Goal: Task Accomplishment & Management: Manage account settings

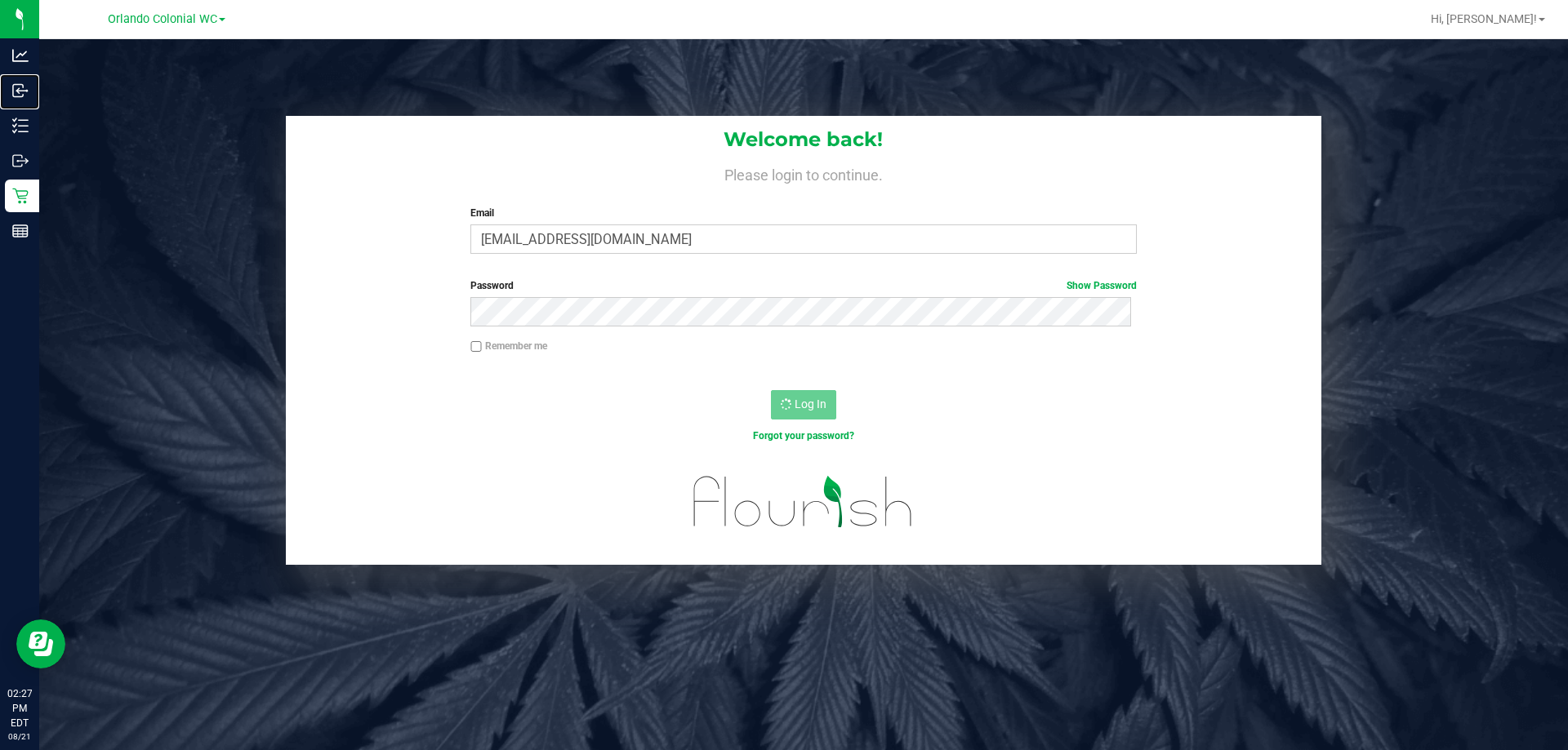
drag, startPoint x: 53, startPoint y: 124, endPoint x: 163, endPoint y: 4, distance: 162.8
click at [0, 0] on p "Inbound" at bounding box center [0, 0] width 0 height 0
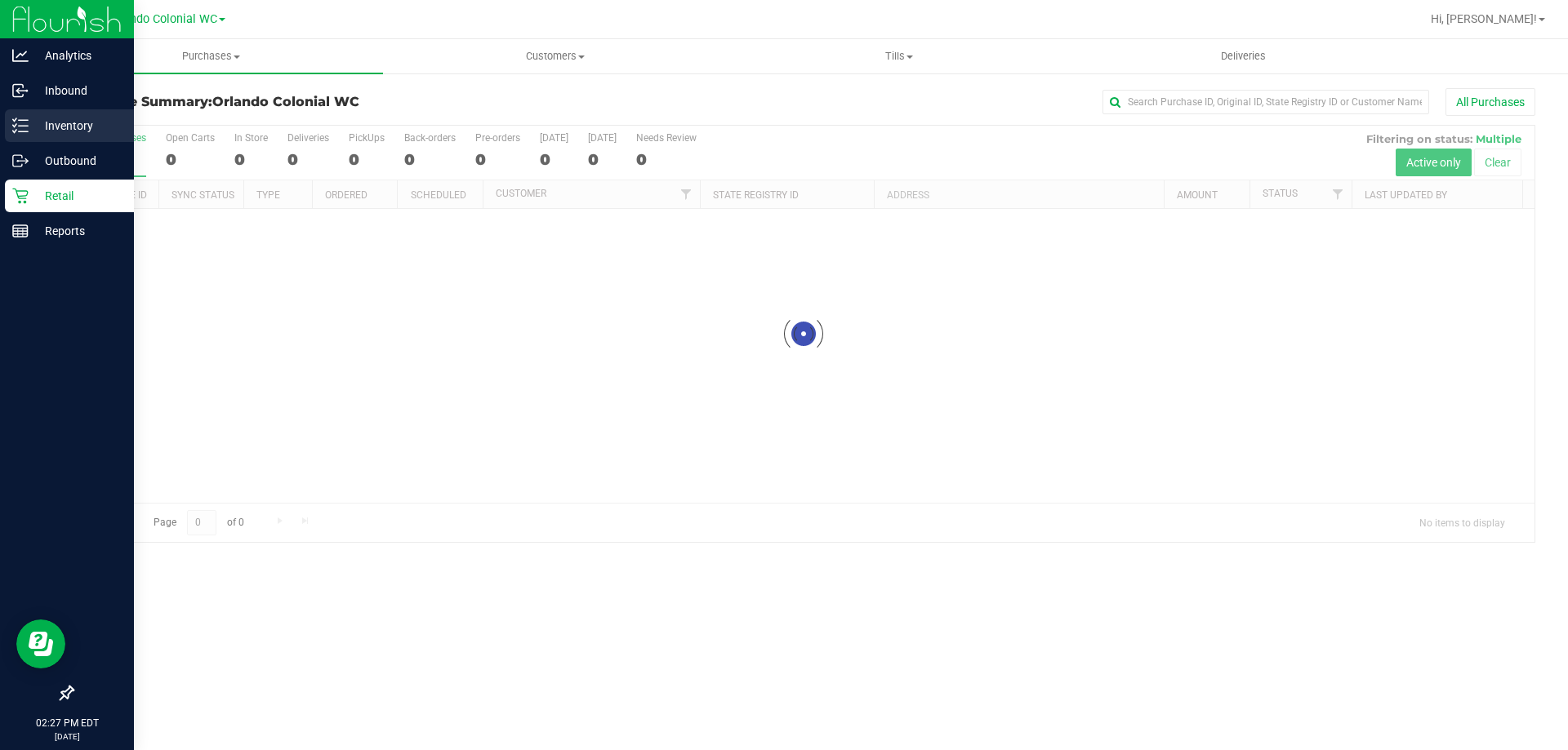
click at [35, 127] on p "Inventory" at bounding box center [77, 126] width 98 height 20
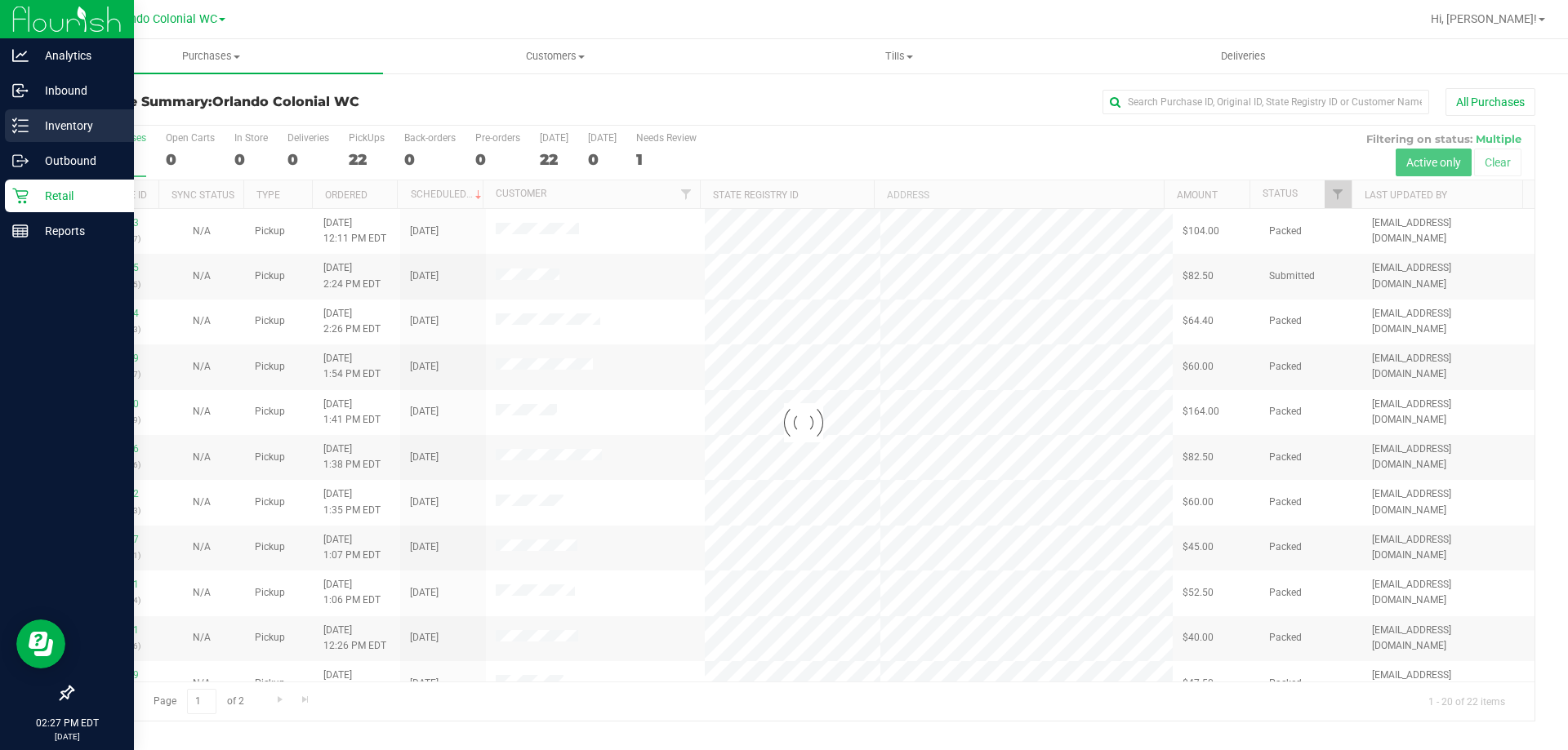
click at [35, 127] on p "Inventory" at bounding box center [77, 126] width 98 height 20
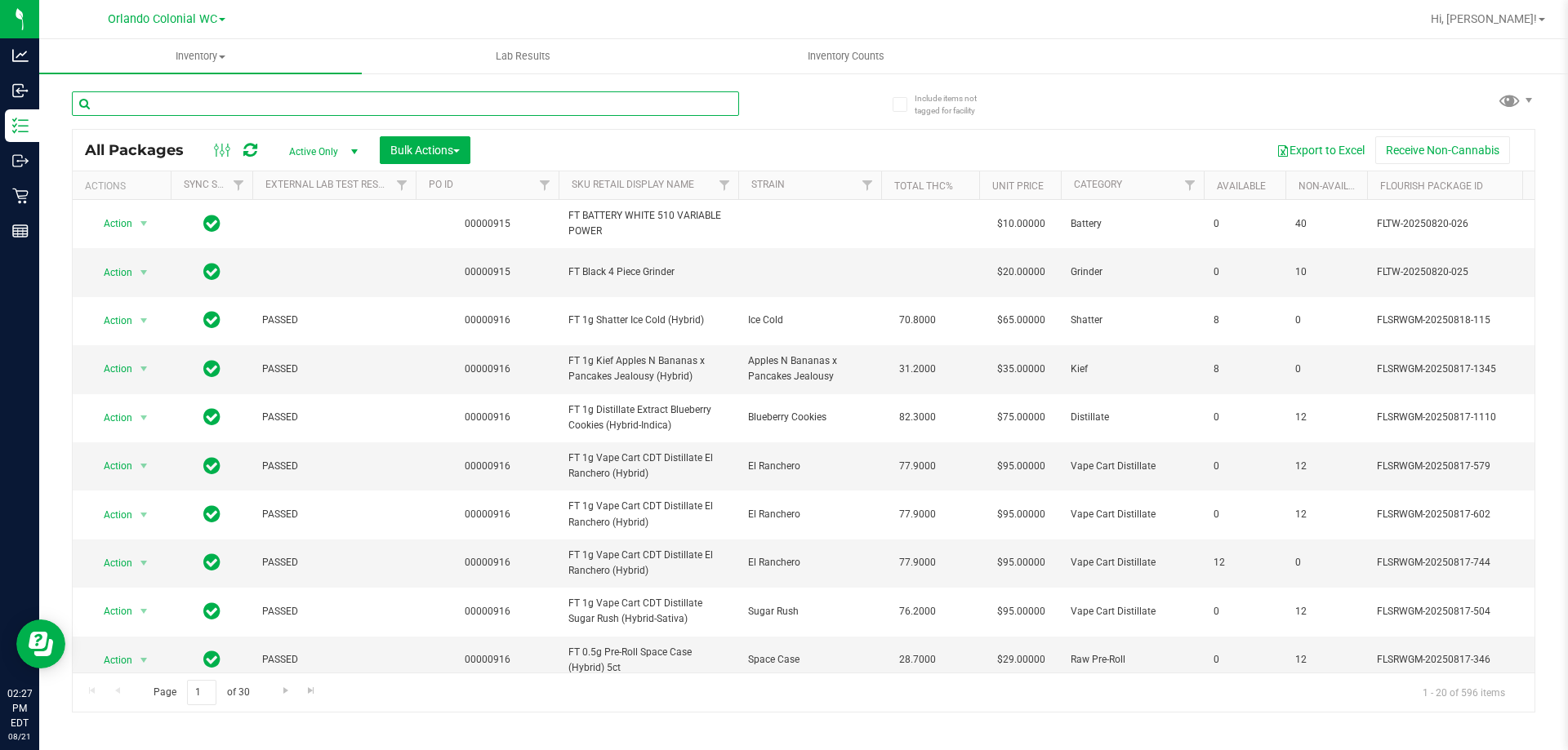
click at [392, 105] on input "text" at bounding box center [405, 104] width 667 height 25
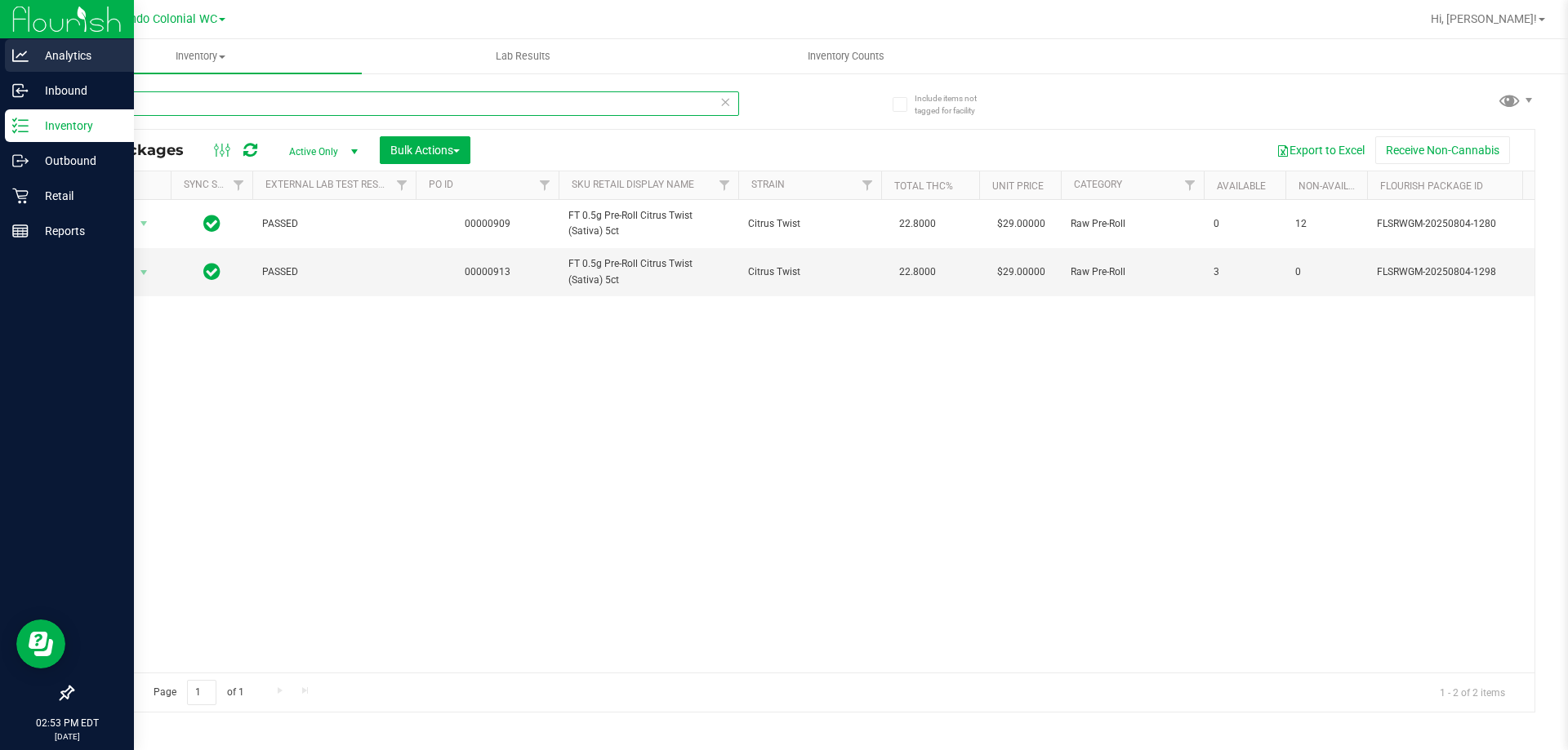
drag, startPoint x: 315, startPoint y: 105, endPoint x: 0, endPoint y: 66, distance: 317.4
click at [18, 75] on div "Analytics Inbound Inventory Outbound Retail Reports 02:53 PM EDT 08/21/2025 08/…" at bounding box center [784, 375] width 1568 height 750
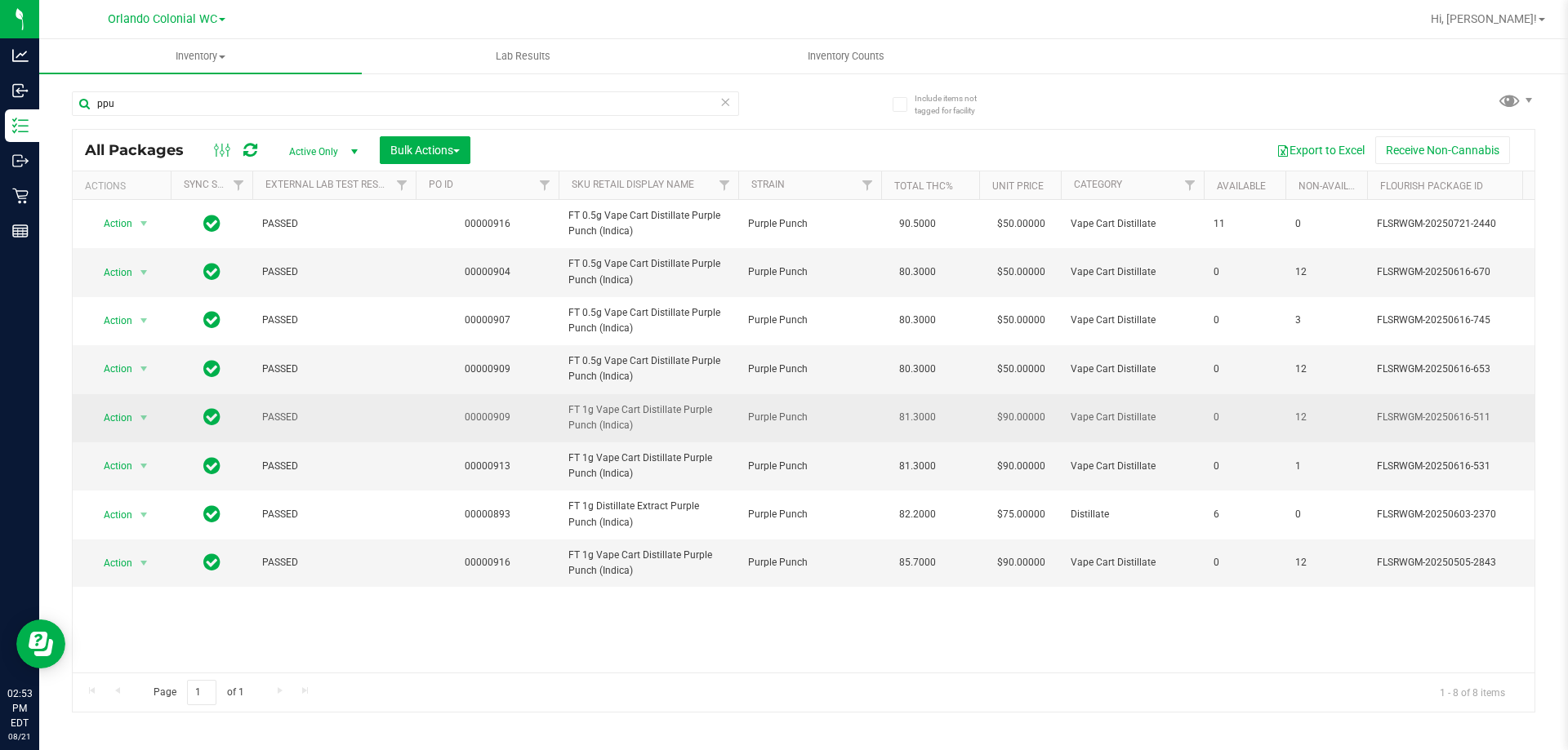
click at [685, 402] on span "FT 1g Vape Cart Distillate Purple Punch (Indica)" at bounding box center [648, 417] width 160 height 31
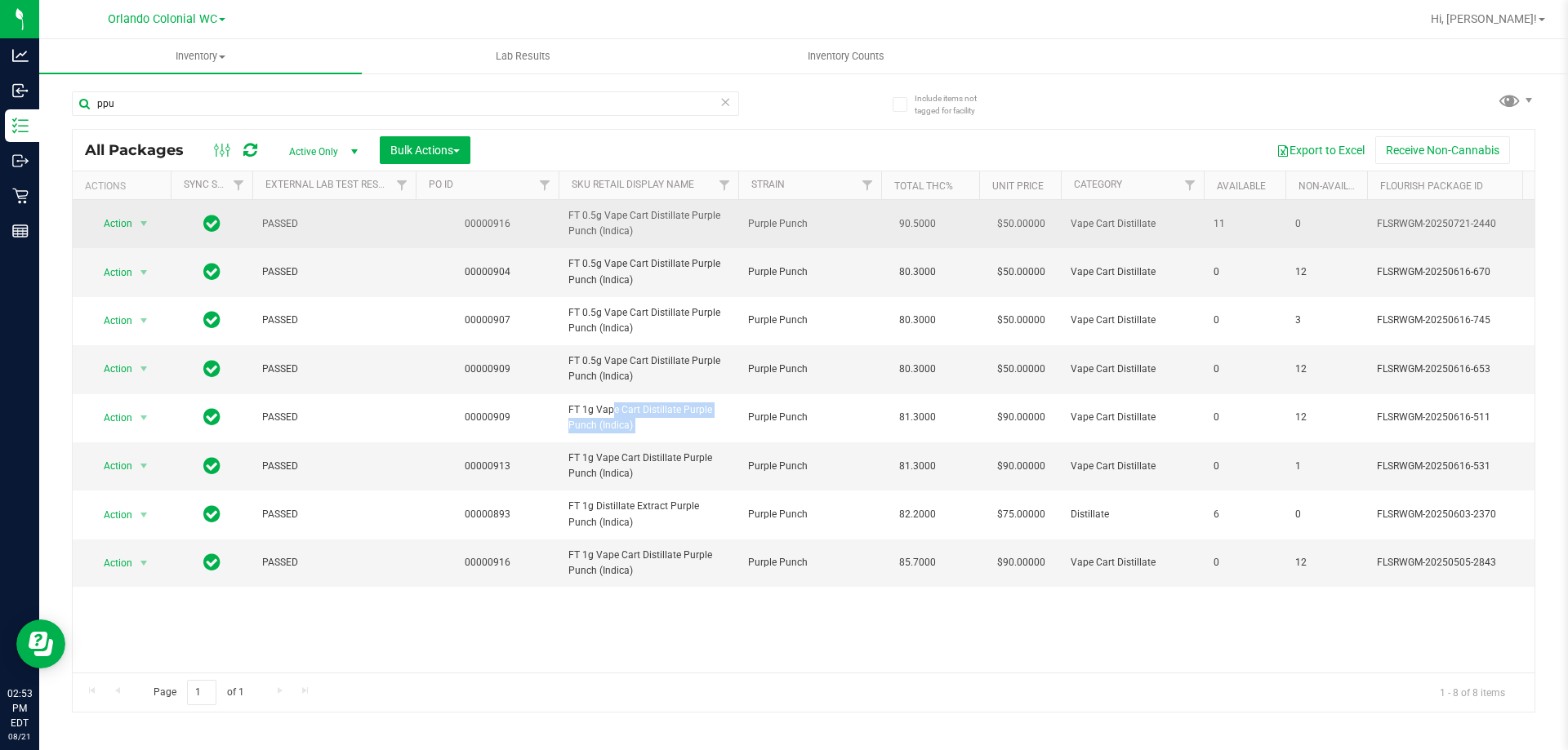
copy tr "FT 1g Vape Cart Distillate Purple Punch (Indica)"
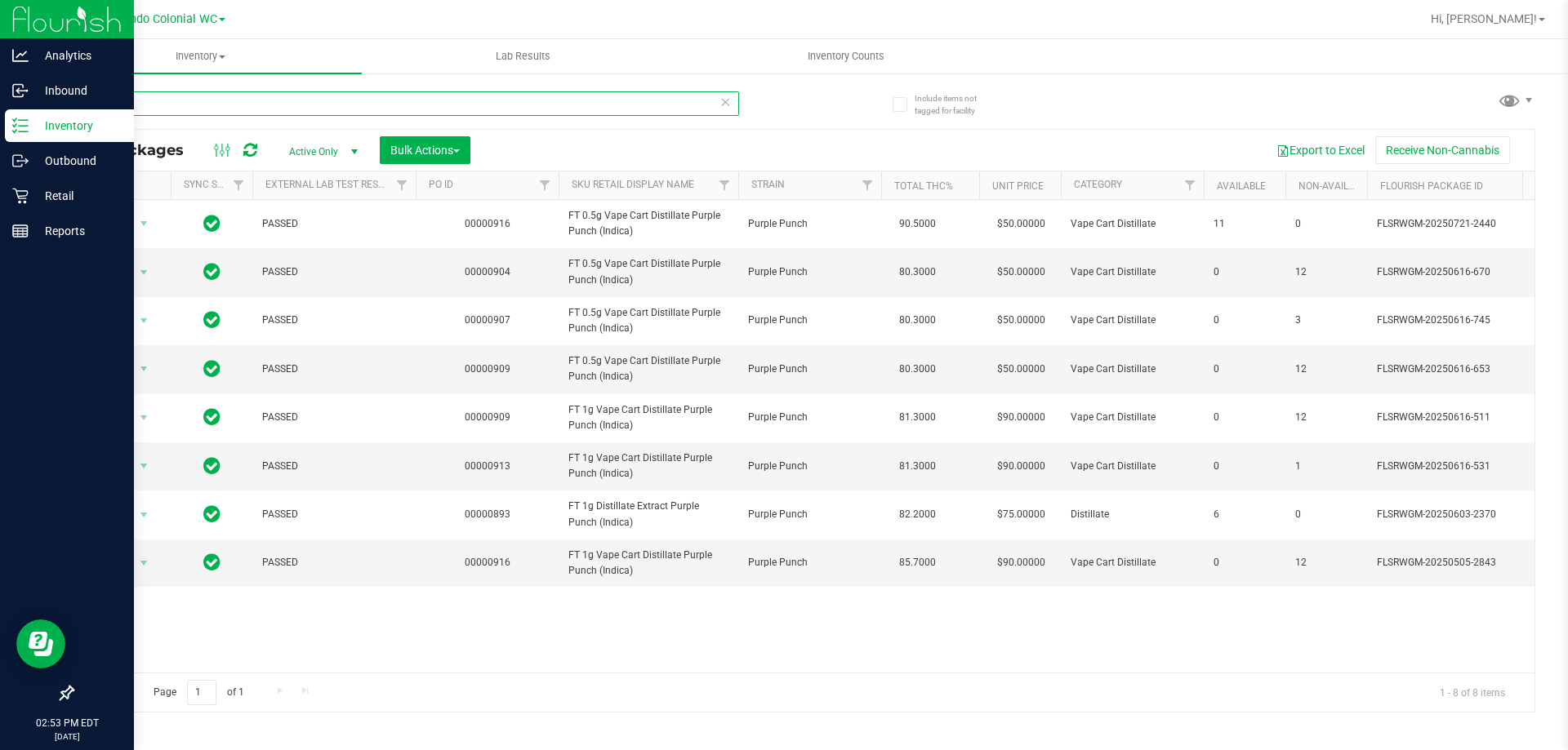
drag, startPoint x: 249, startPoint y: 99, endPoint x: 0, endPoint y: 122, distance: 250.1
click at [0, 122] on div "Analytics Inbound Inventory Outbound Retail Reports 02:53 PM EDT 08/21/2025 08/…" at bounding box center [784, 375] width 1568 height 750
paste input "FT 1g Vape Cart Distillate Purple Punch (Indica)"
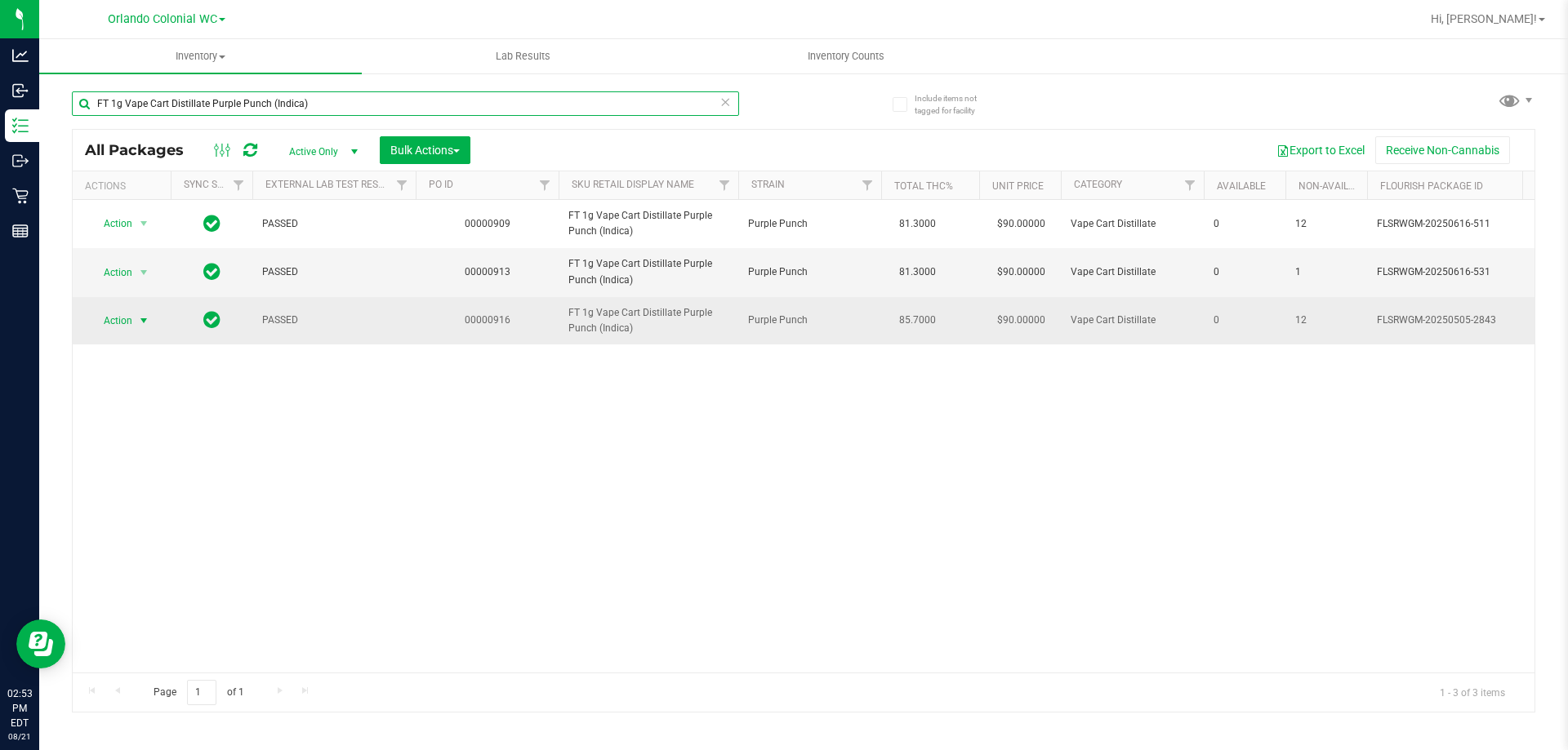
type input "FT 1g Vape Cart Distillate Purple Punch (Indica)"
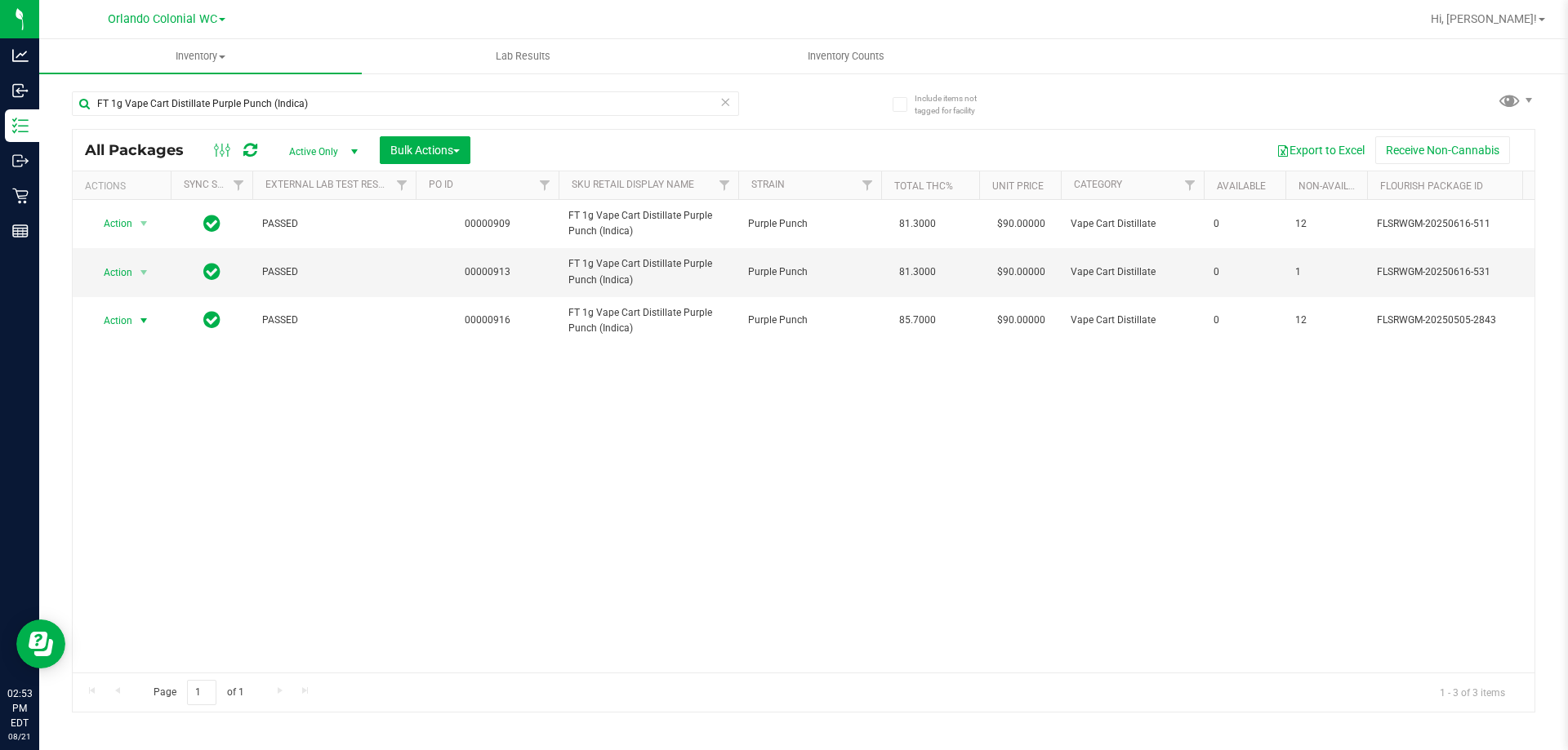
drag, startPoint x: 123, startPoint y: 321, endPoint x: 139, endPoint y: 333, distance: 20.0
click at [124, 321] on span "Action" at bounding box center [111, 321] width 44 height 23
click at [165, 502] on li "Unlock package" at bounding box center [142, 515] width 105 height 25
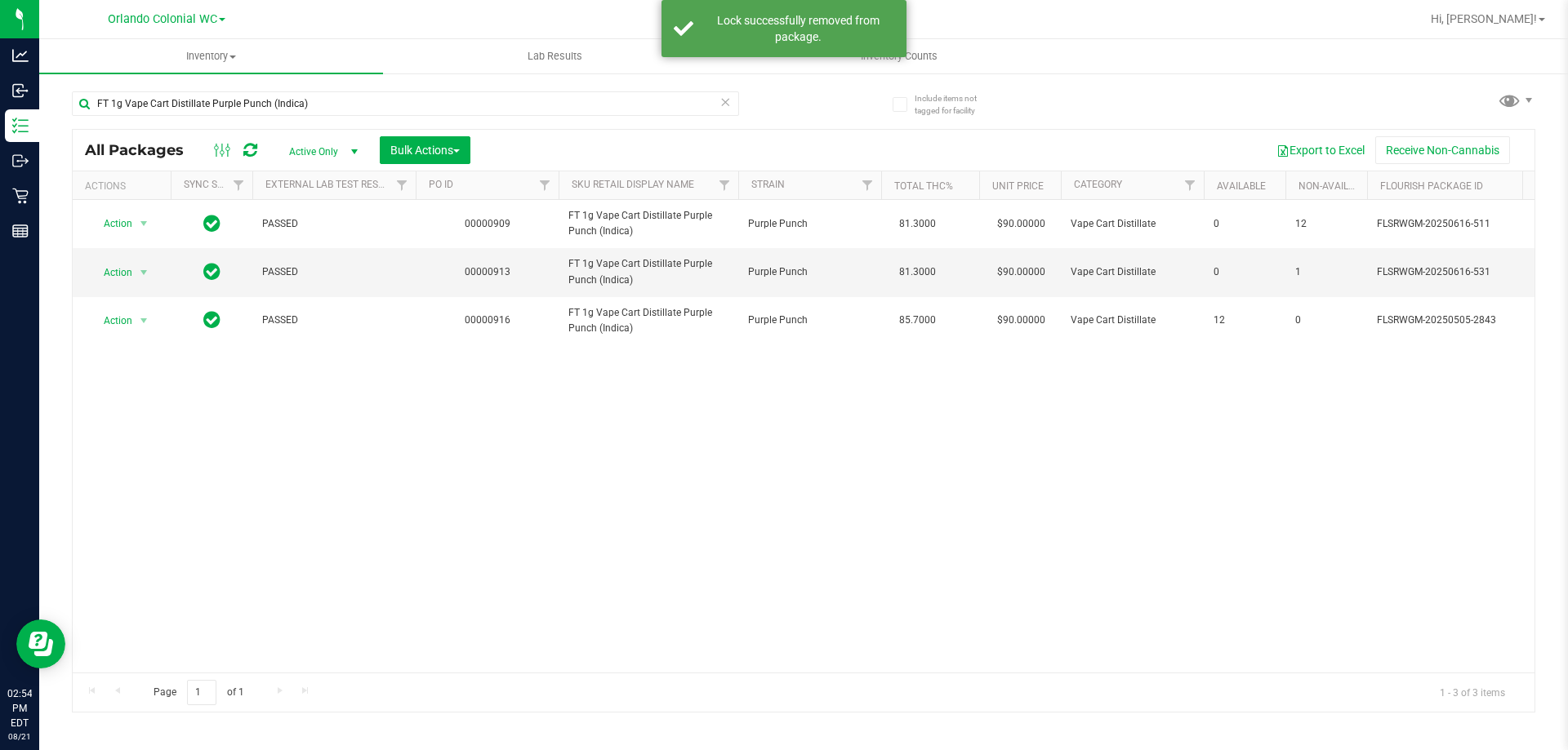
click at [772, 407] on div "Action Action Edit attributes Global inventory Locate package Package audit log…" at bounding box center [804, 436] width 1461 height 473
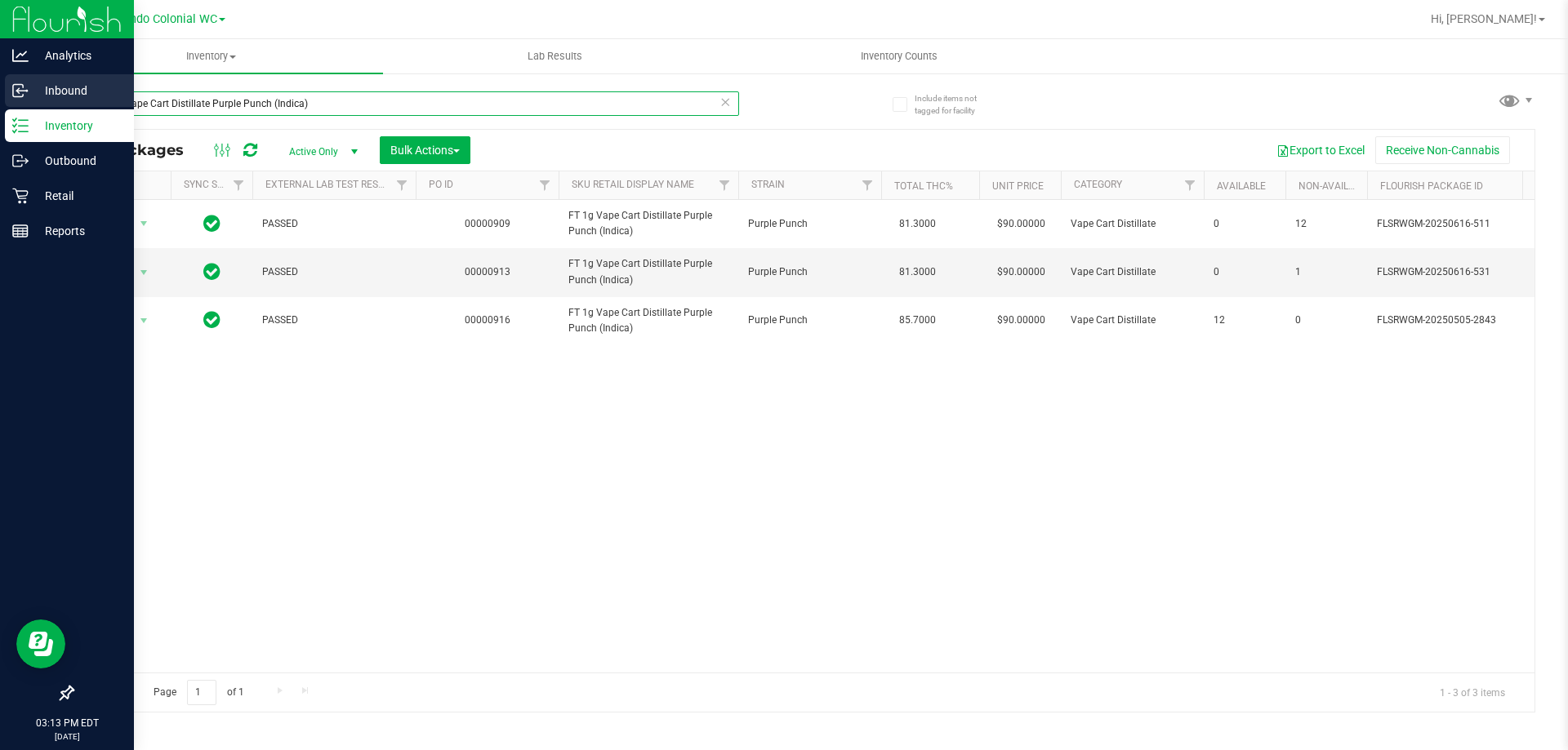
drag, startPoint x: 329, startPoint y: 103, endPoint x: 28, endPoint y: 108, distance: 301.0
click at [30, 108] on div "Analytics Inbound Inventory Outbound Retail Reports 03:13 PM EDT 08/21/2025 08/…" at bounding box center [784, 375] width 1568 height 750
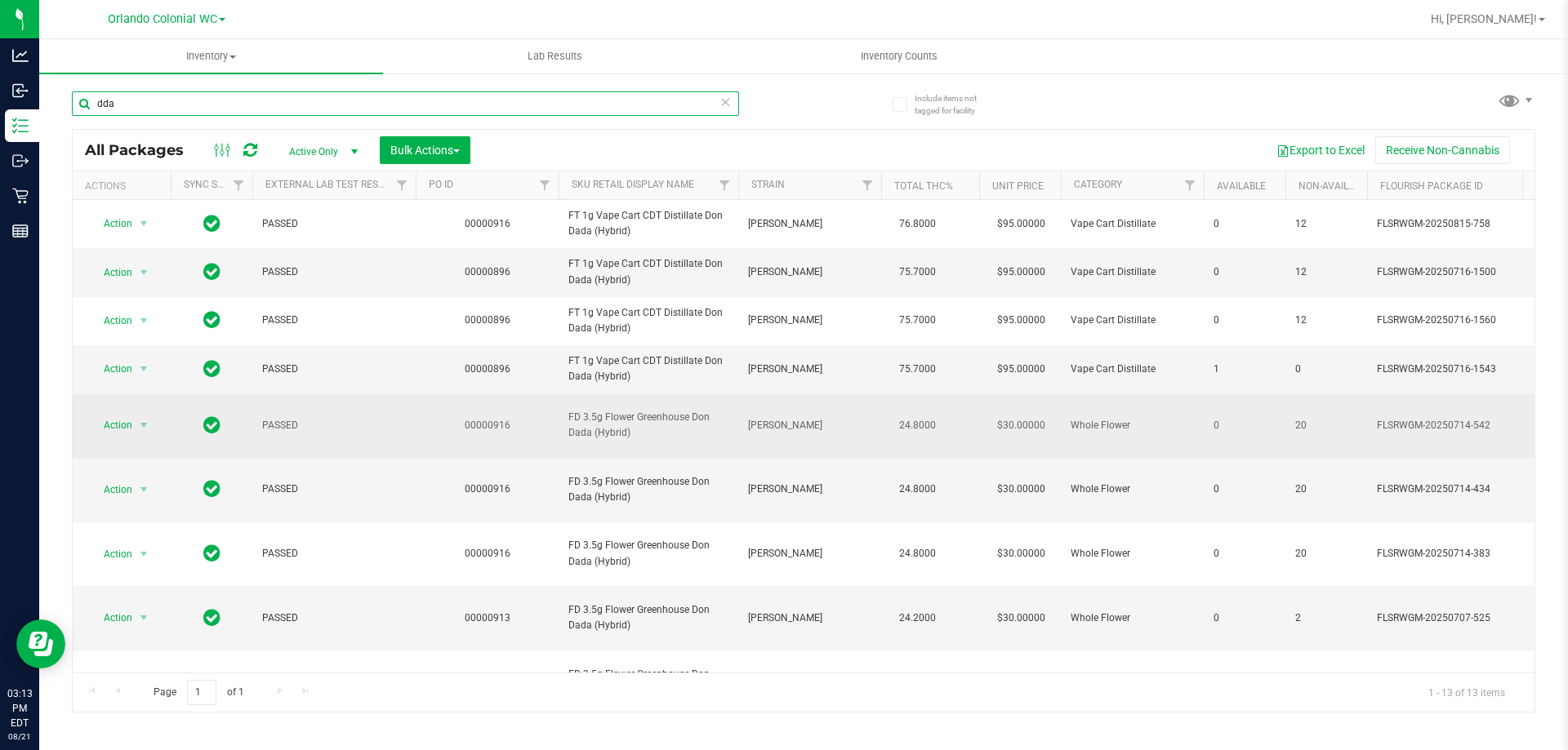
scroll to position [245, 0]
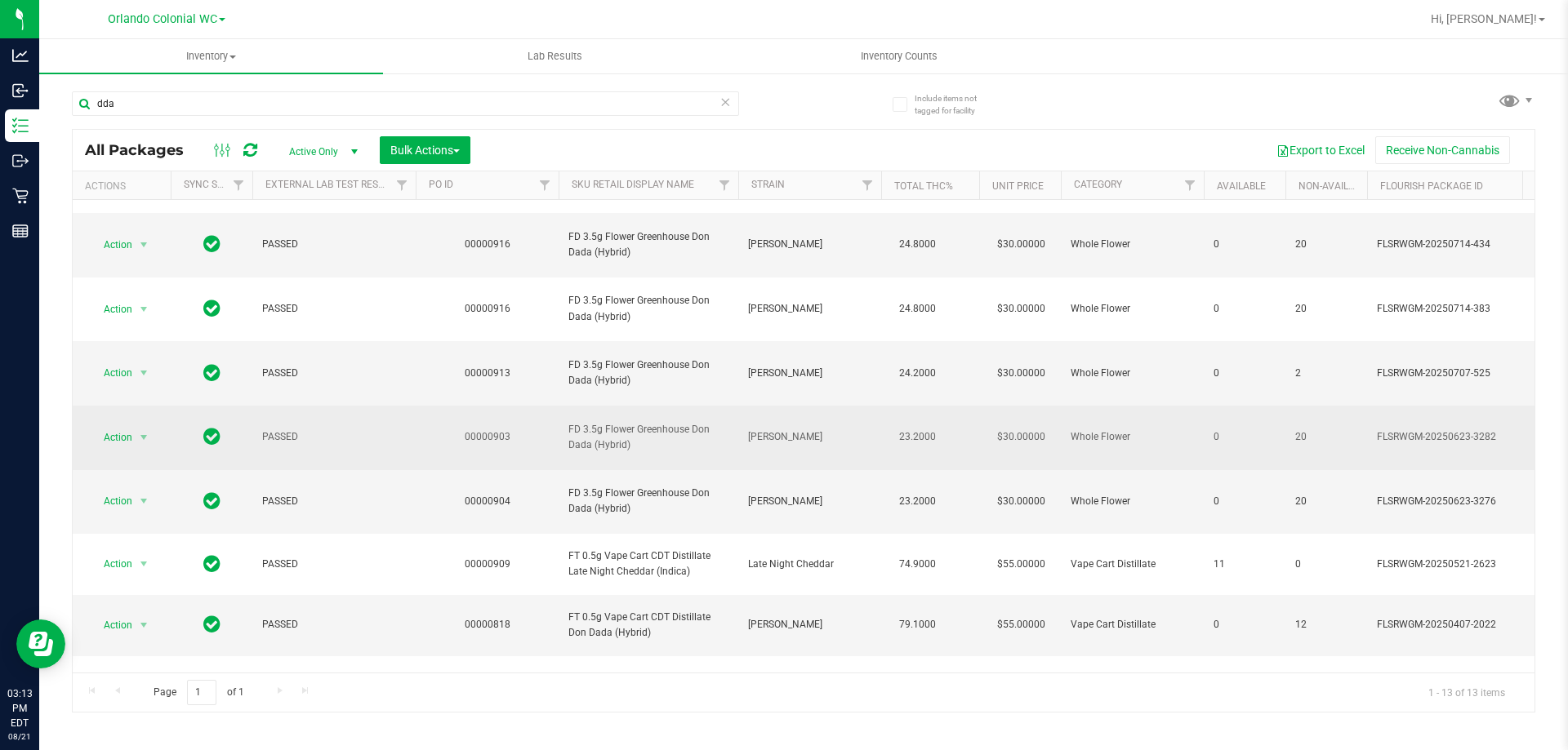
click at [637, 422] on span "FD 3.5g Flower Greenhouse Don Dada (Hybrid)" at bounding box center [648, 437] width 160 height 31
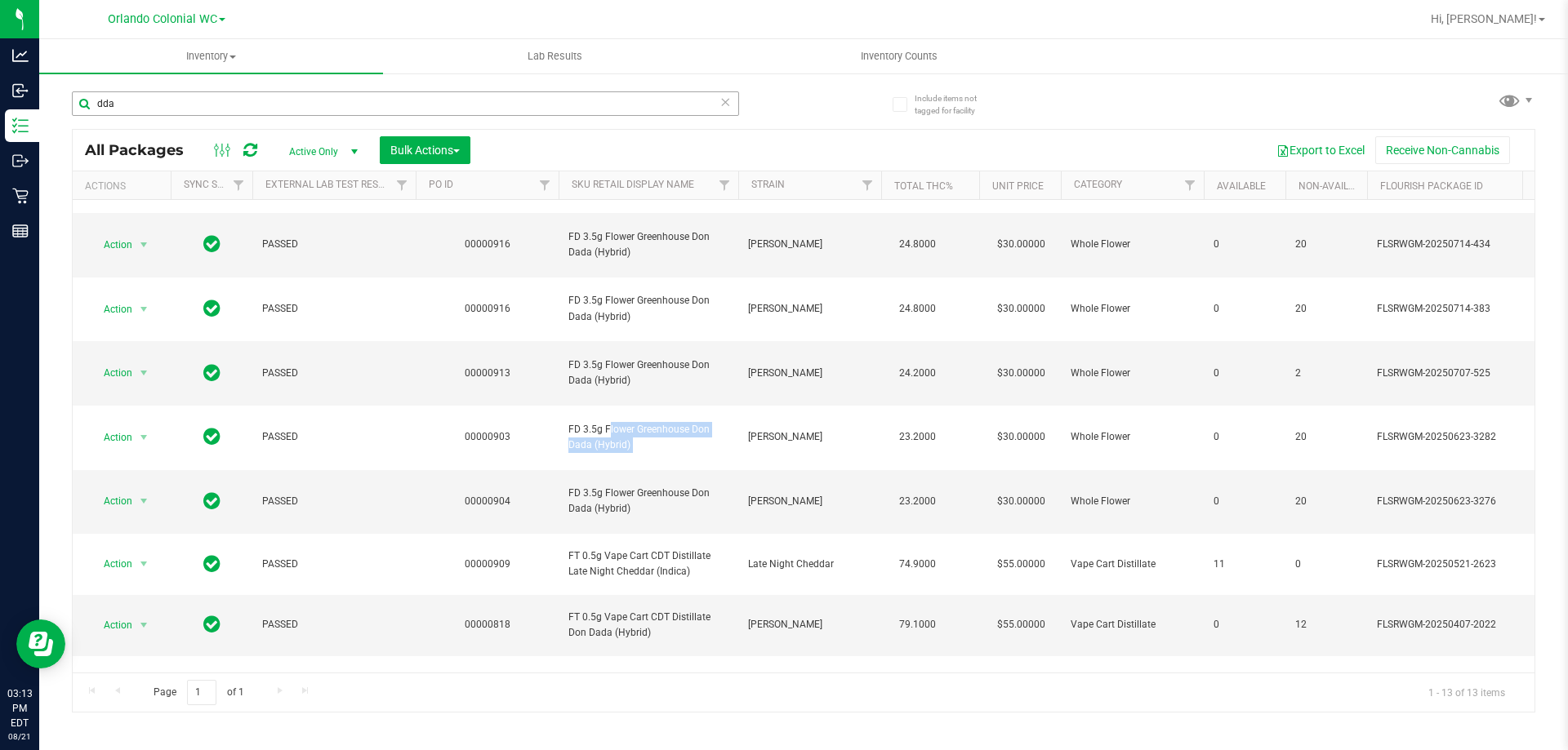
copy tr "FD 3.5g Flower Greenhouse Don Dada (Hybrid)"
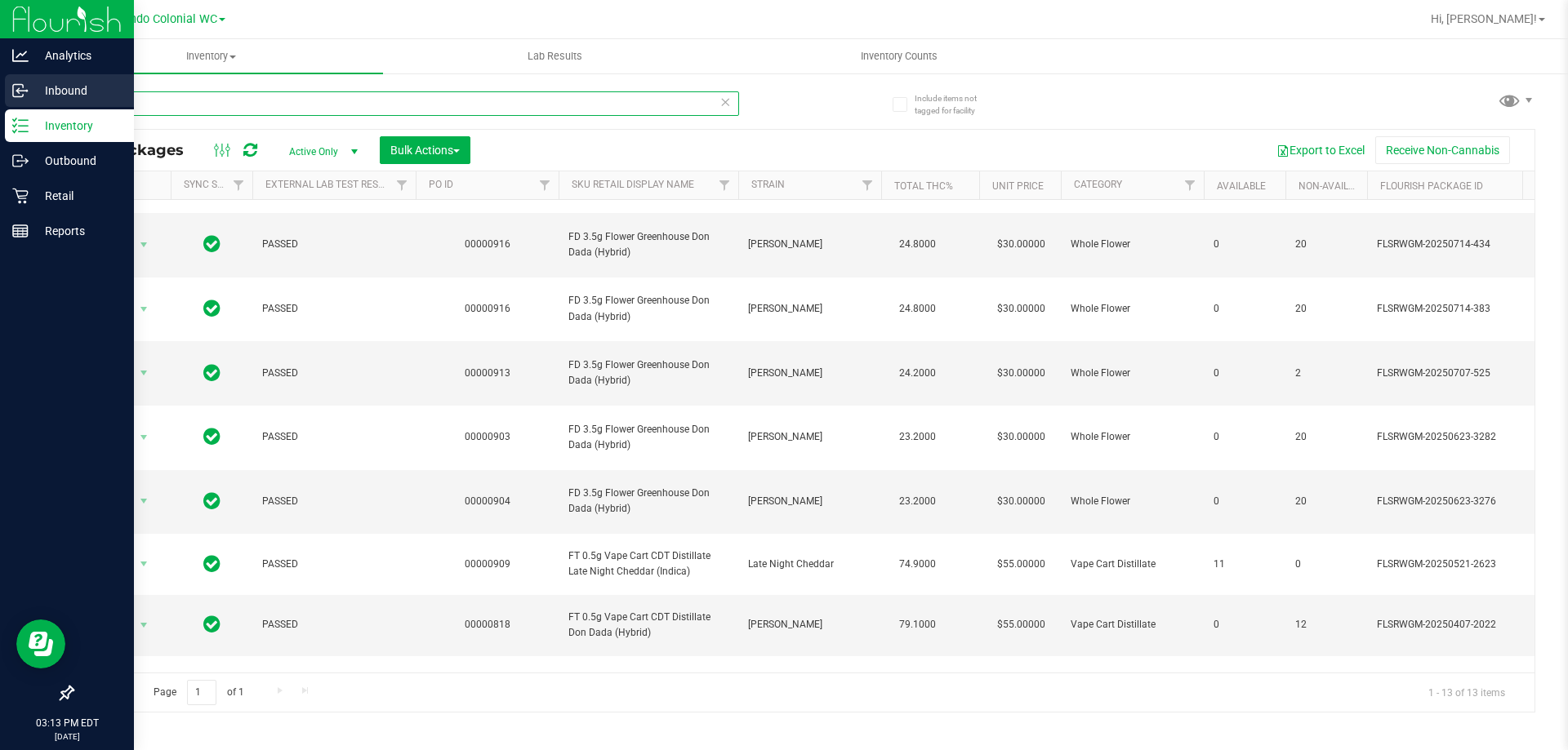
drag, startPoint x: 149, startPoint y: 101, endPoint x: 0, endPoint y: 86, distance: 149.8
click at [0, 91] on div "Analytics Inbound Inventory Outbound Retail Reports 03:13 PM EDT 08/21/2025 08/…" at bounding box center [784, 375] width 1568 height 750
paste input "FD 3.5g Flower Greenhouse Don Dada (Hybrid)"
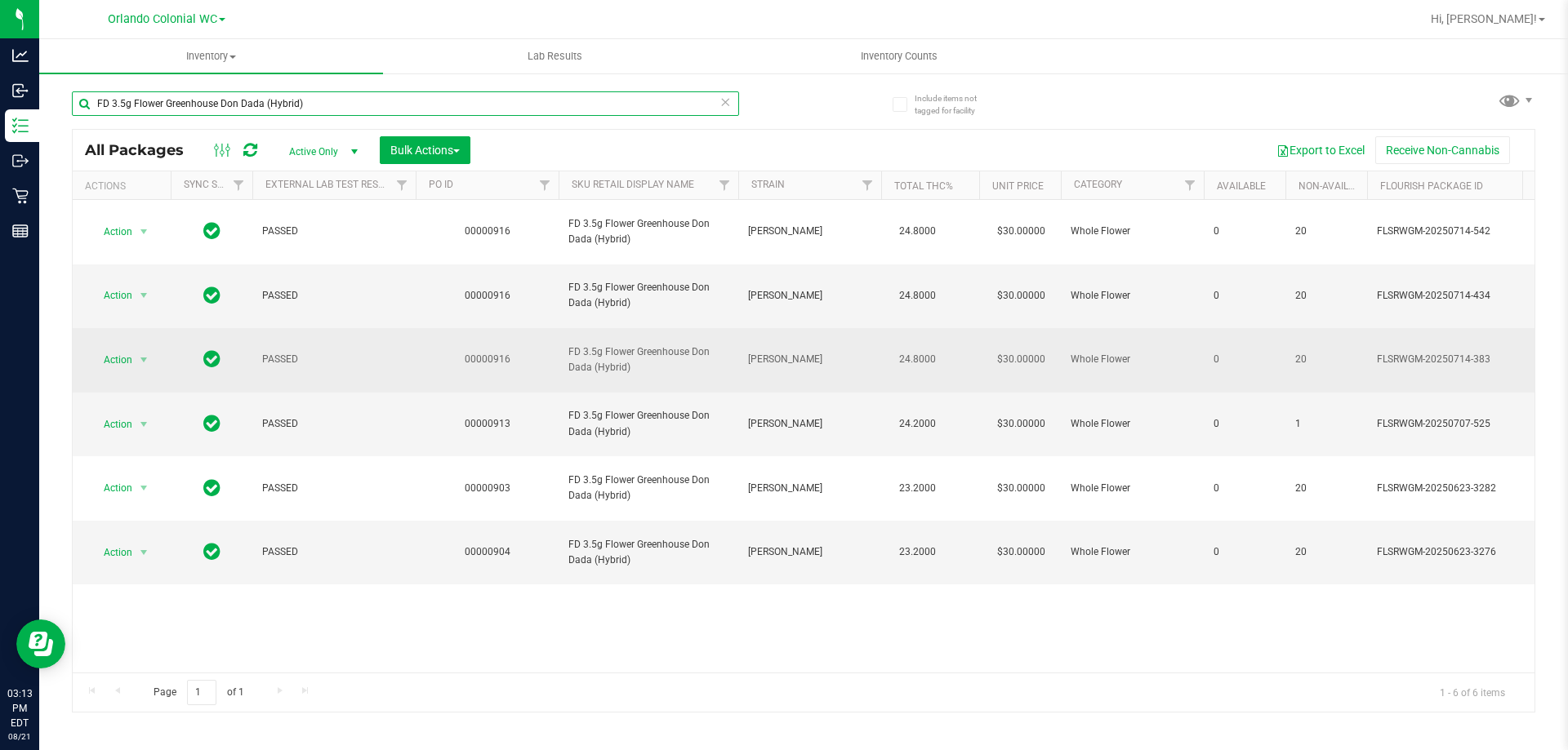
type input "FD 3.5g Flower Greenhouse Don Dada (Hybrid)"
click at [130, 349] on span "Action" at bounding box center [111, 360] width 44 height 23
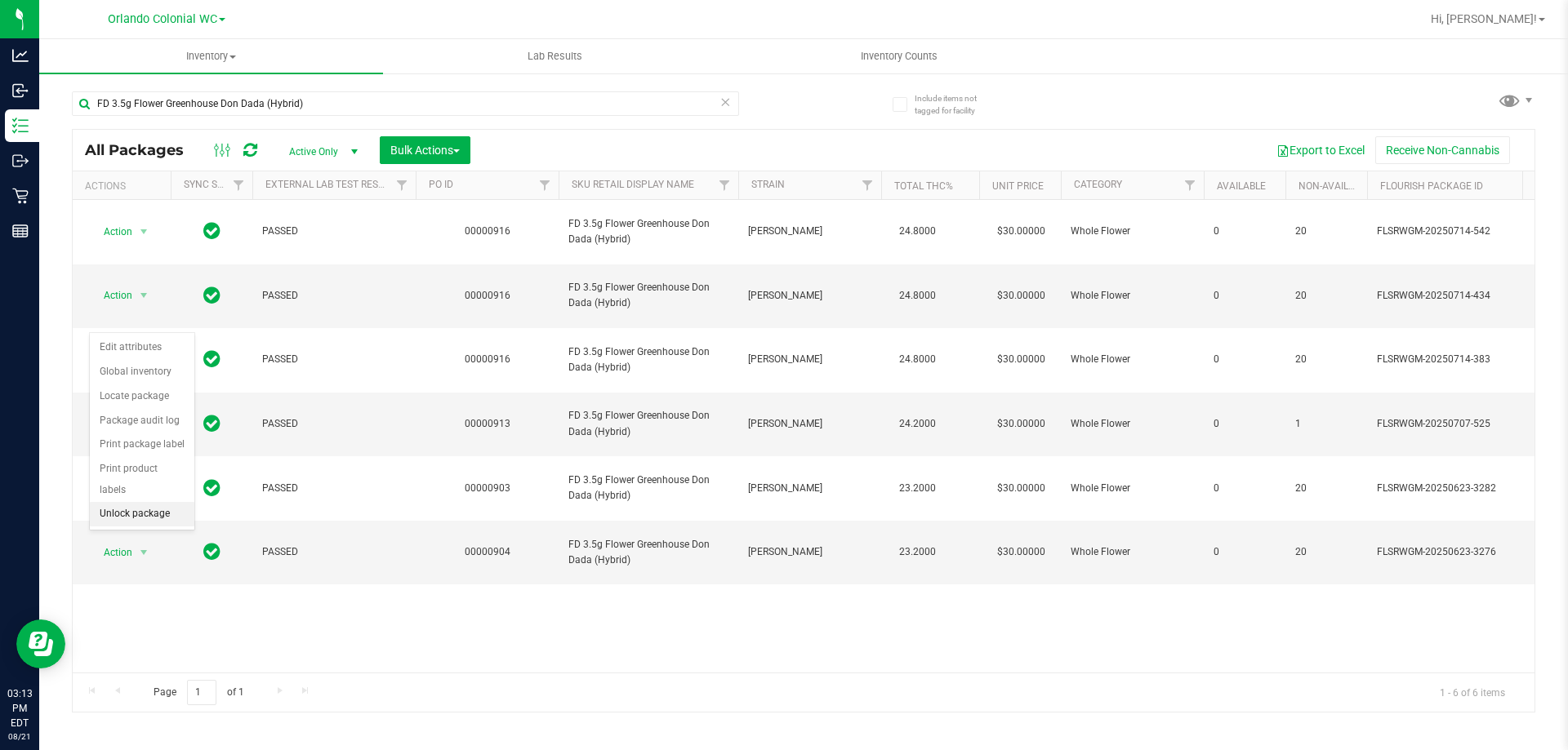
click at [150, 502] on li "Unlock package" at bounding box center [142, 515] width 105 height 25
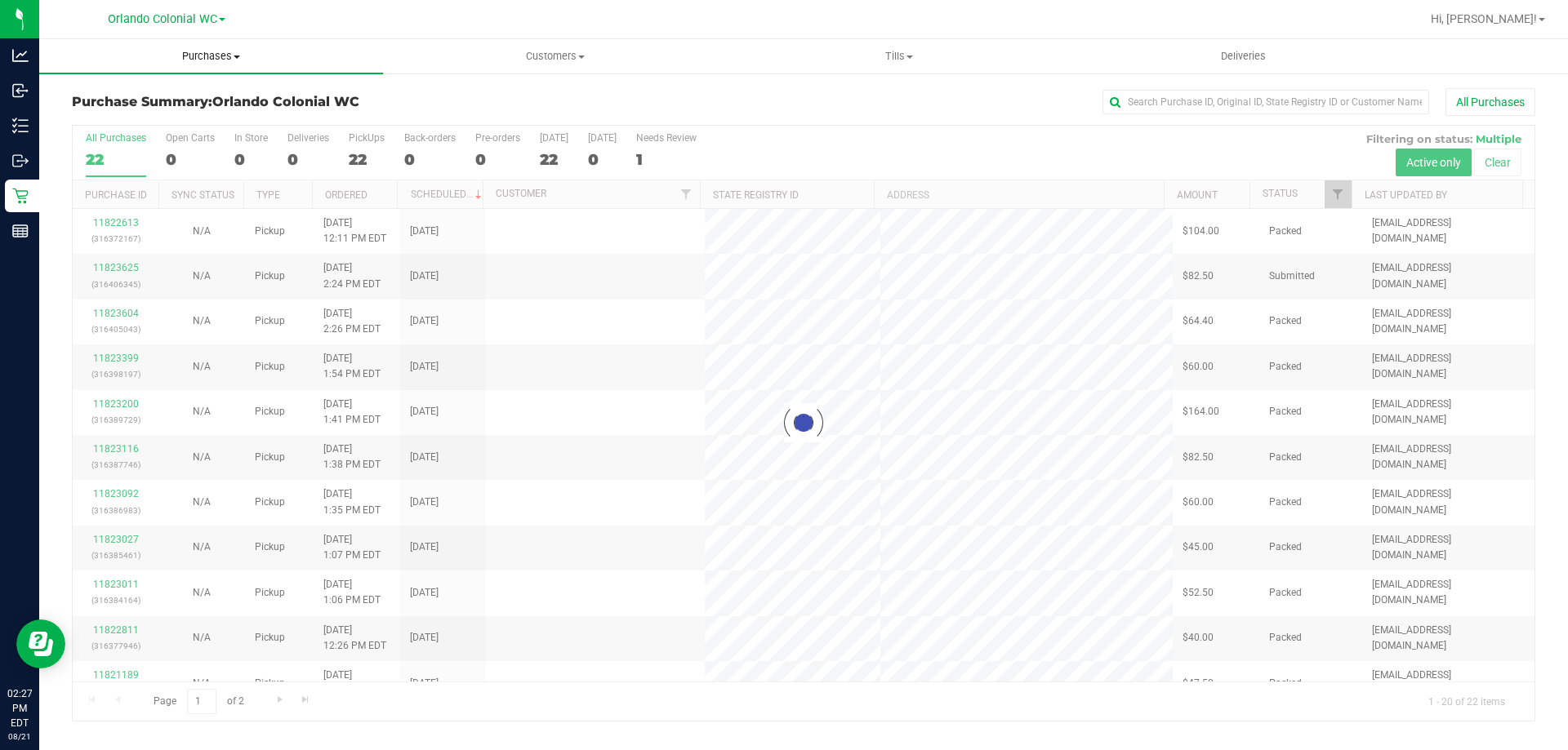
click at [223, 56] on span "Purchases" at bounding box center [210, 56] width 344 height 15
click at [144, 111] on li "Fulfillment" at bounding box center [210, 118] width 344 height 20
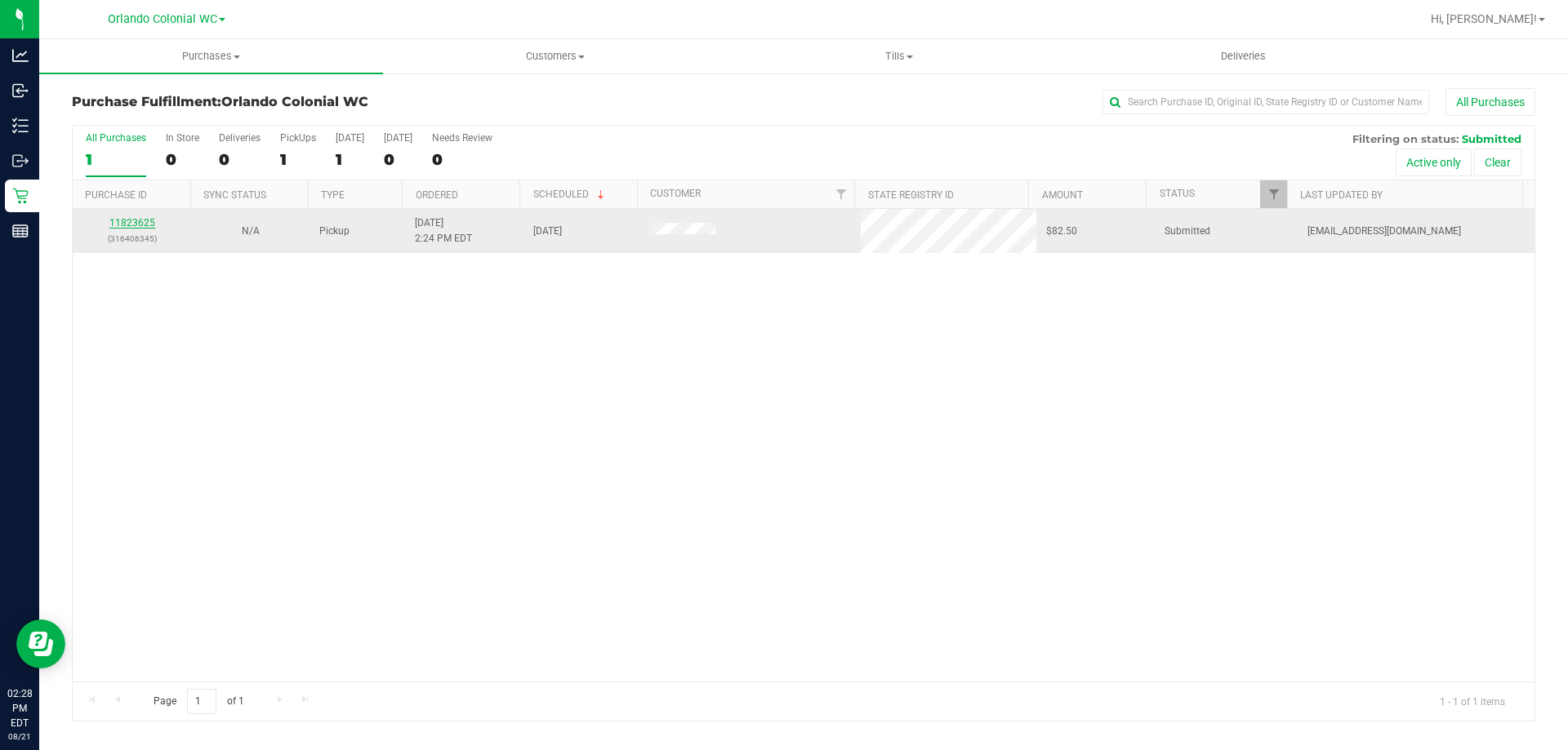
click at [129, 218] on link "11823625" at bounding box center [132, 223] width 46 height 12
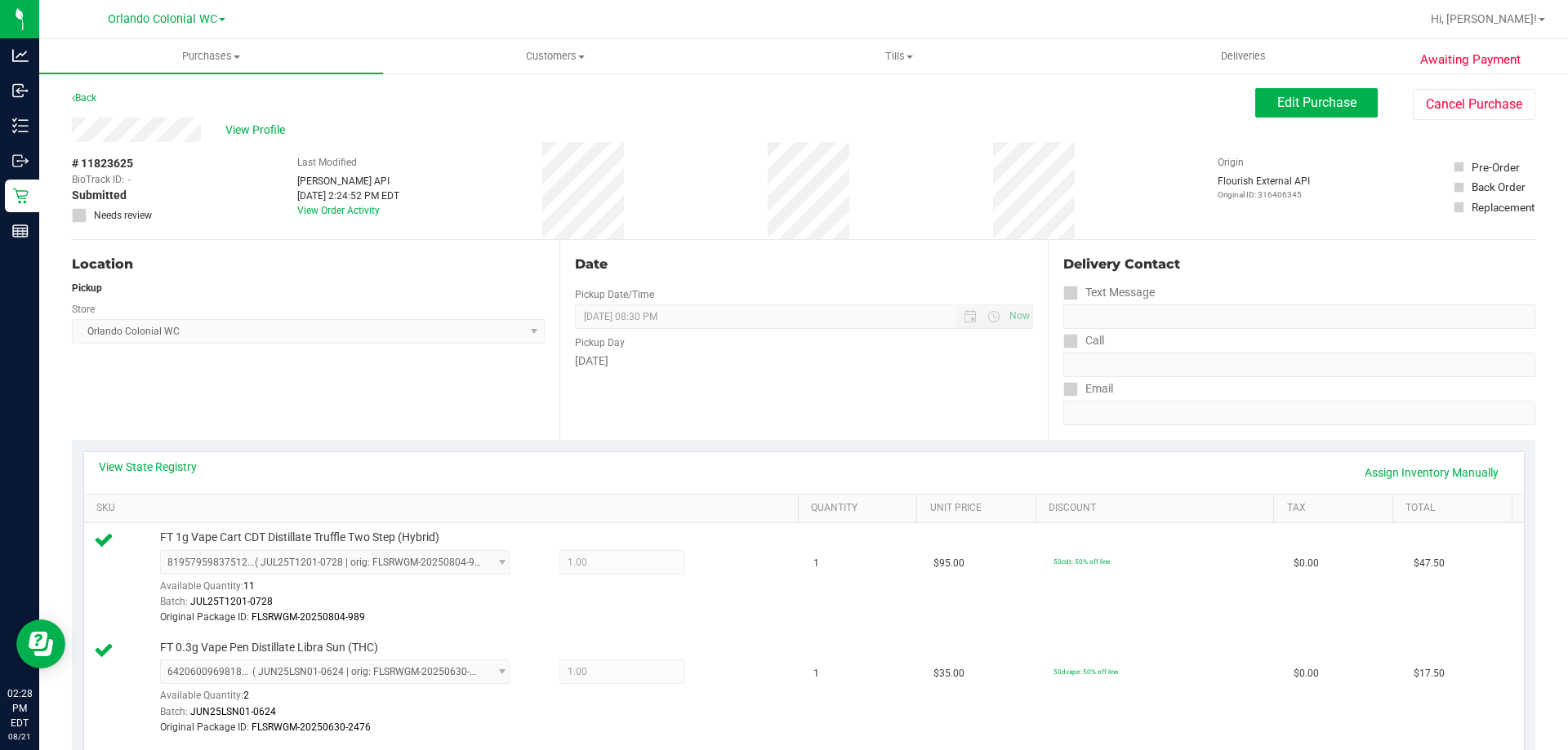
click at [87, 89] on div "Back" at bounding box center [84, 98] width 25 height 20
click at [87, 97] on link "Back" at bounding box center [84, 98] width 25 height 12
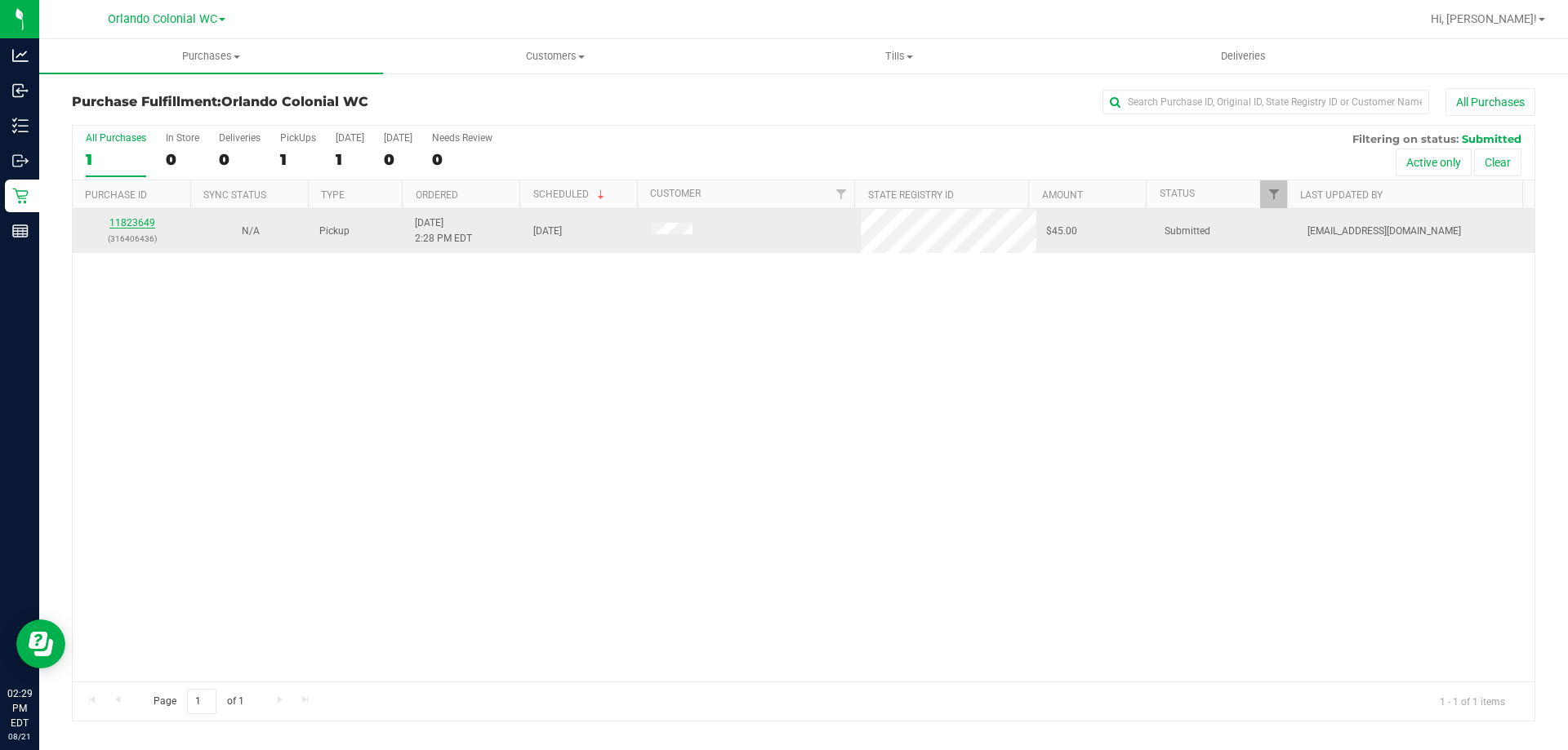
click at [131, 227] on link "11823649" at bounding box center [132, 223] width 46 height 12
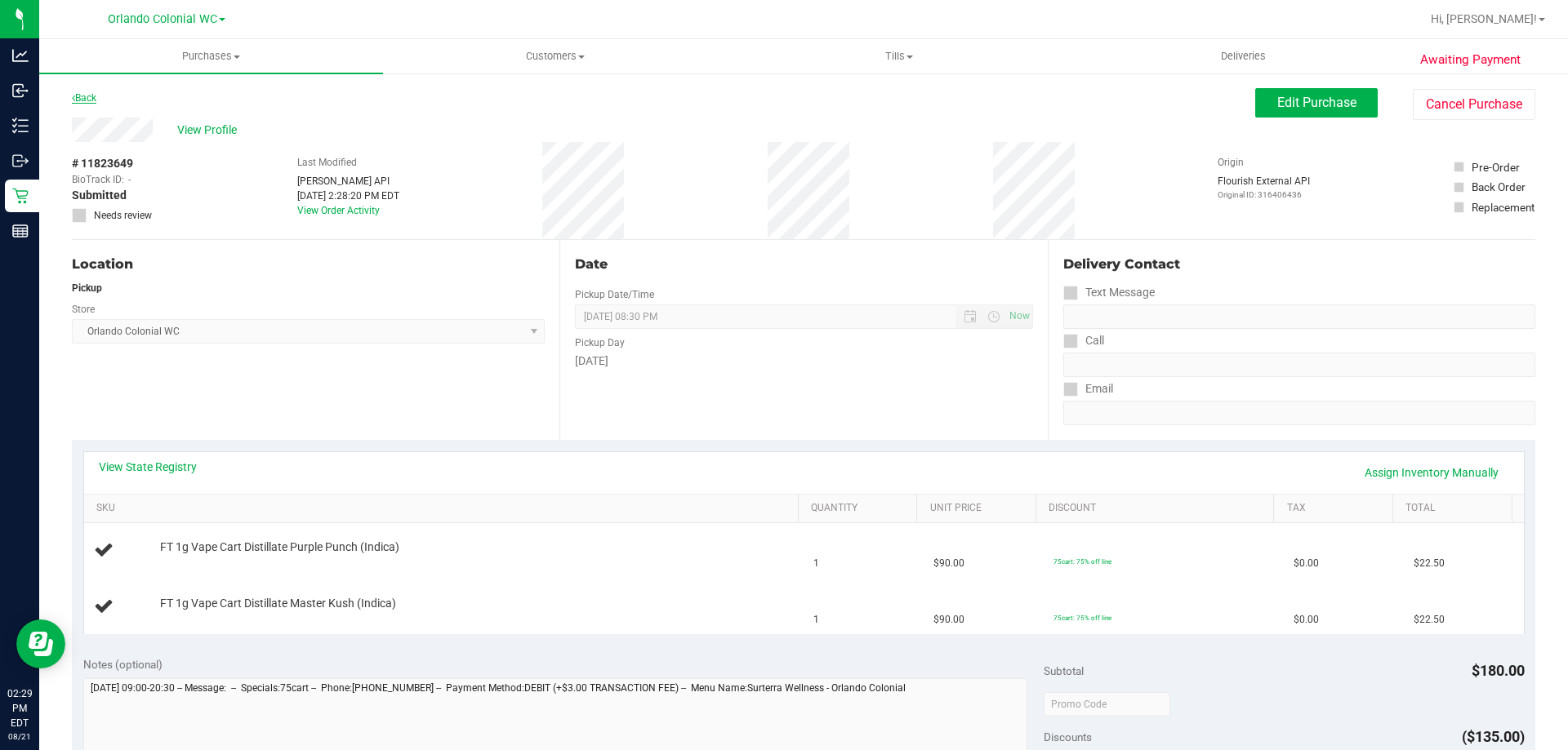
click at [87, 98] on link "Back" at bounding box center [84, 98] width 25 height 12
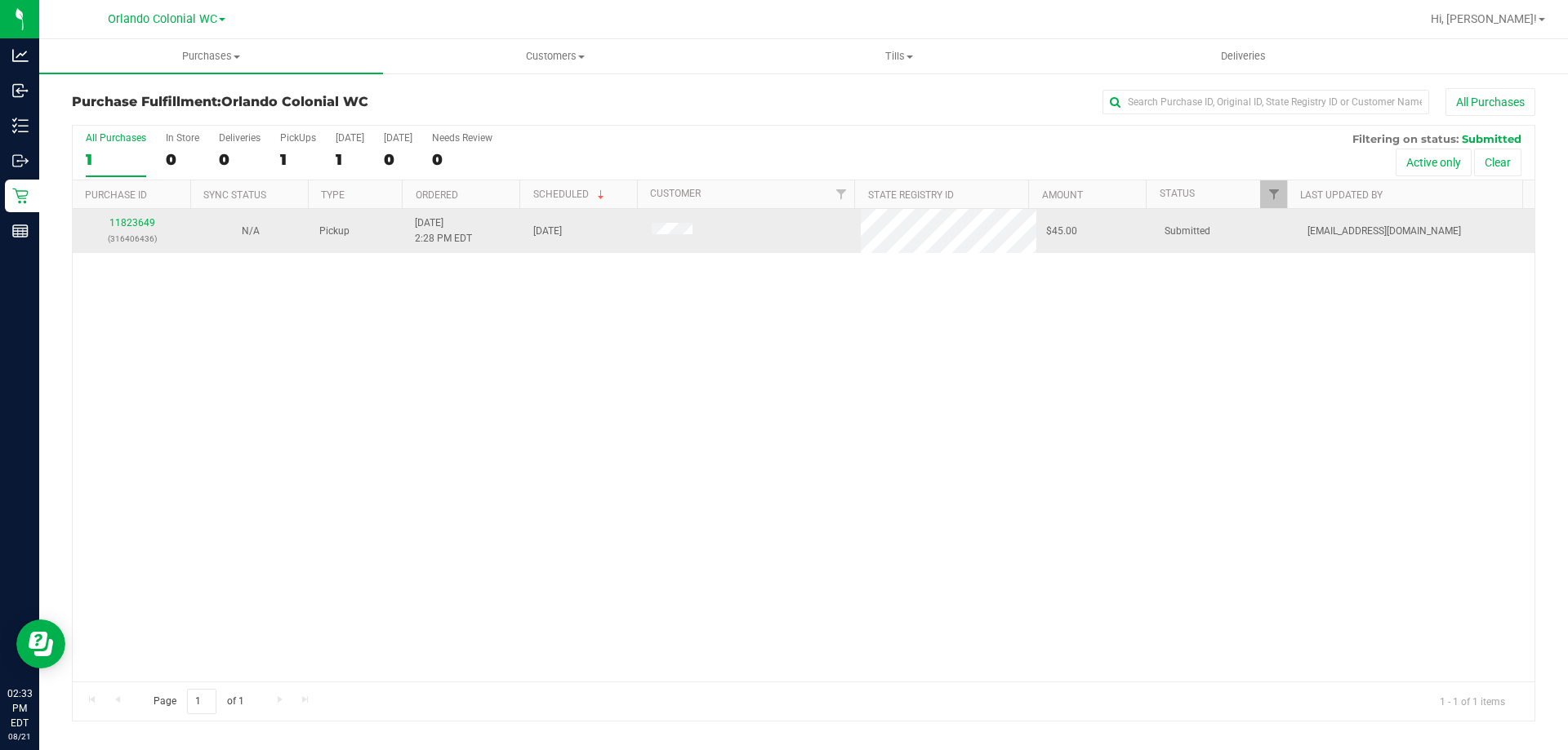
click at [134, 214] on td "11823649 (316406436)" at bounding box center [131, 231] width 118 height 44
click at [136, 217] on div "11823649 (316406436)" at bounding box center [131, 231] width 99 height 31
click at [136, 217] on link "11823649" at bounding box center [132, 223] width 46 height 12
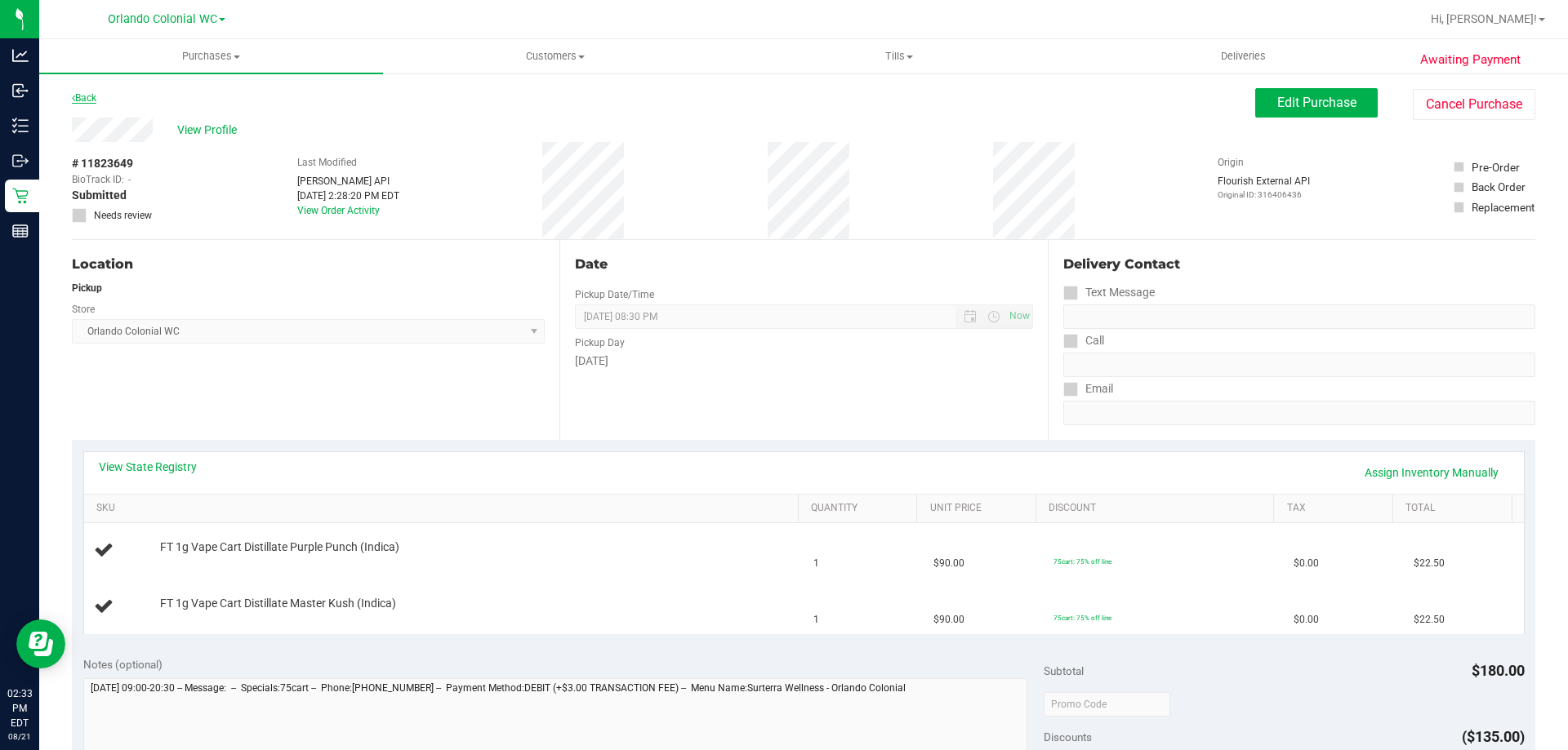
click at [92, 102] on link "Back" at bounding box center [84, 98] width 25 height 12
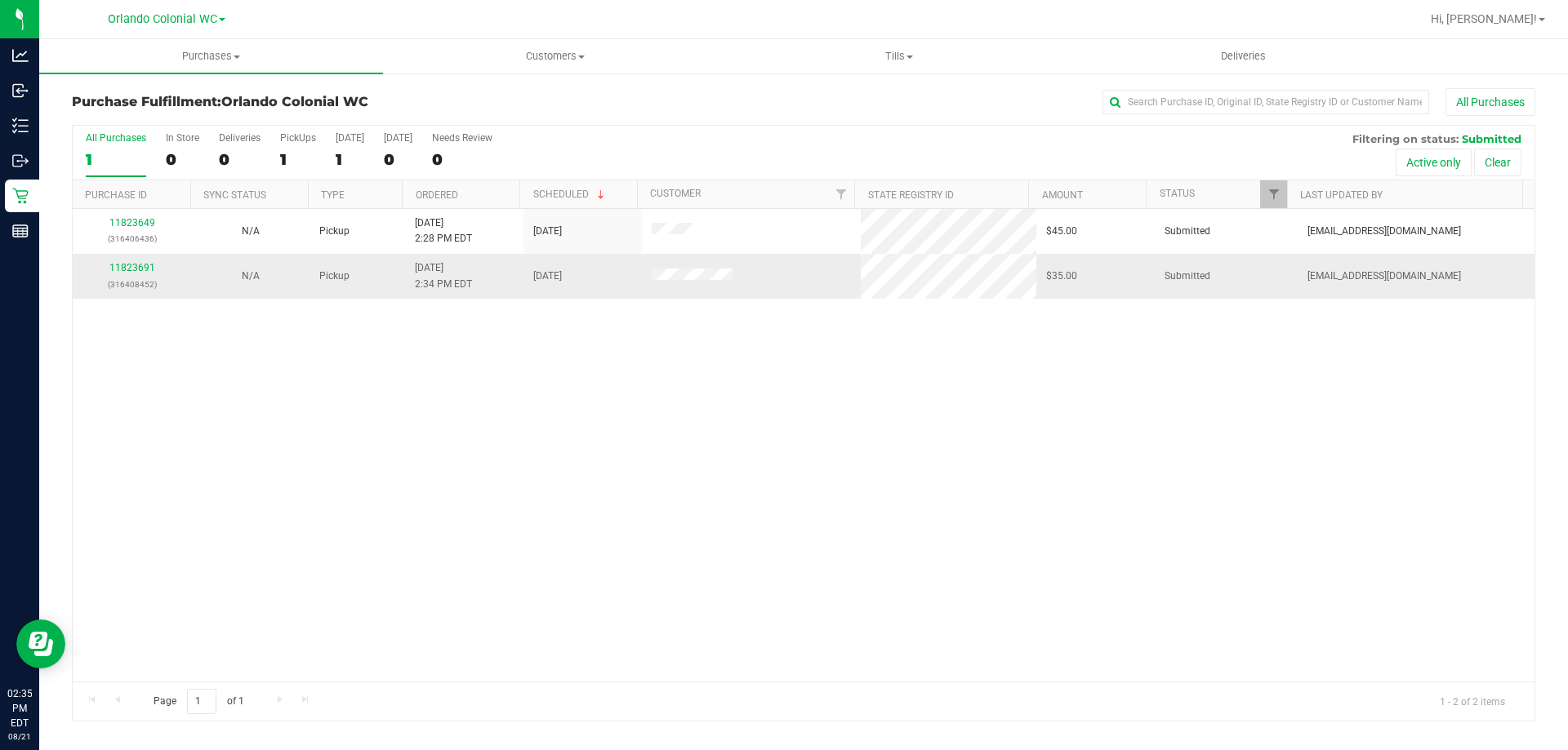
click at [132, 277] on p "(316408452)" at bounding box center [131, 284] width 99 height 15
click at [133, 269] on link "11823691" at bounding box center [132, 267] width 46 height 12
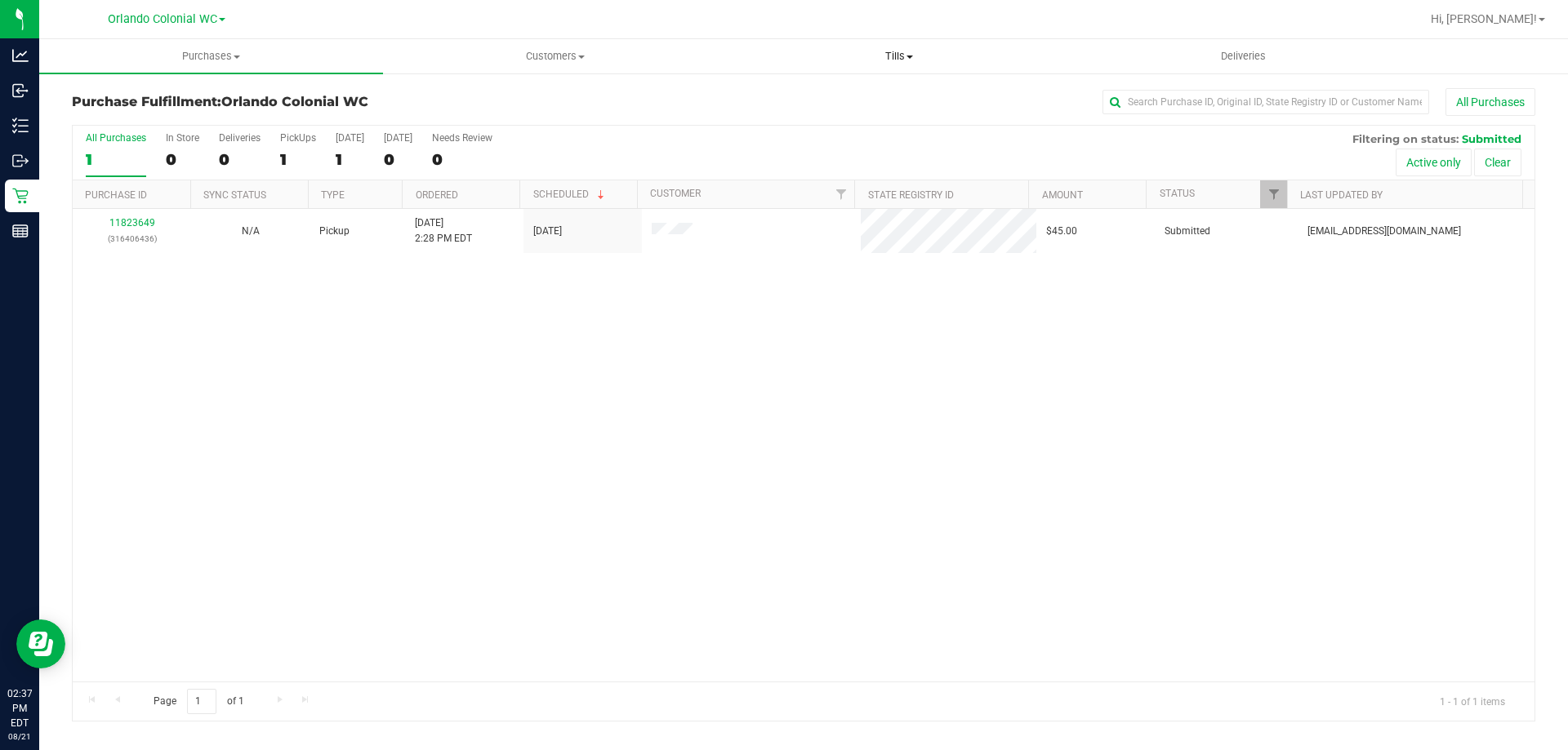
drag, startPoint x: 895, startPoint y: 50, endPoint x: 865, endPoint y: 90, distance: 50.0
click at [895, 51] on span "Tills" at bounding box center [898, 56] width 342 height 15
click at [865, 97] on li "Manage tills" at bounding box center [899, 99] width 344 height 20
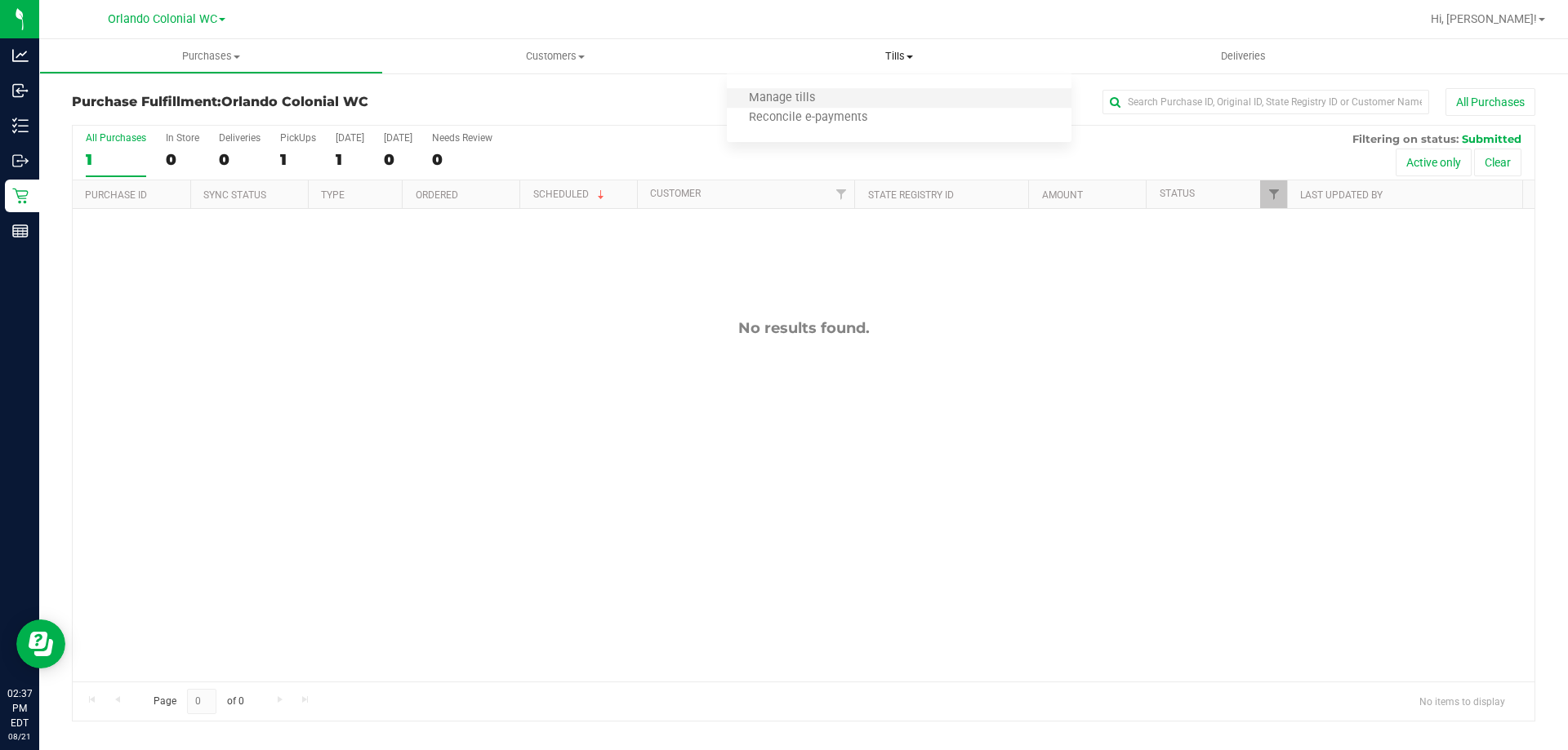
click at [865, 98] on li "Manage tills" at bounding box center [899, 99] width 344 height 20
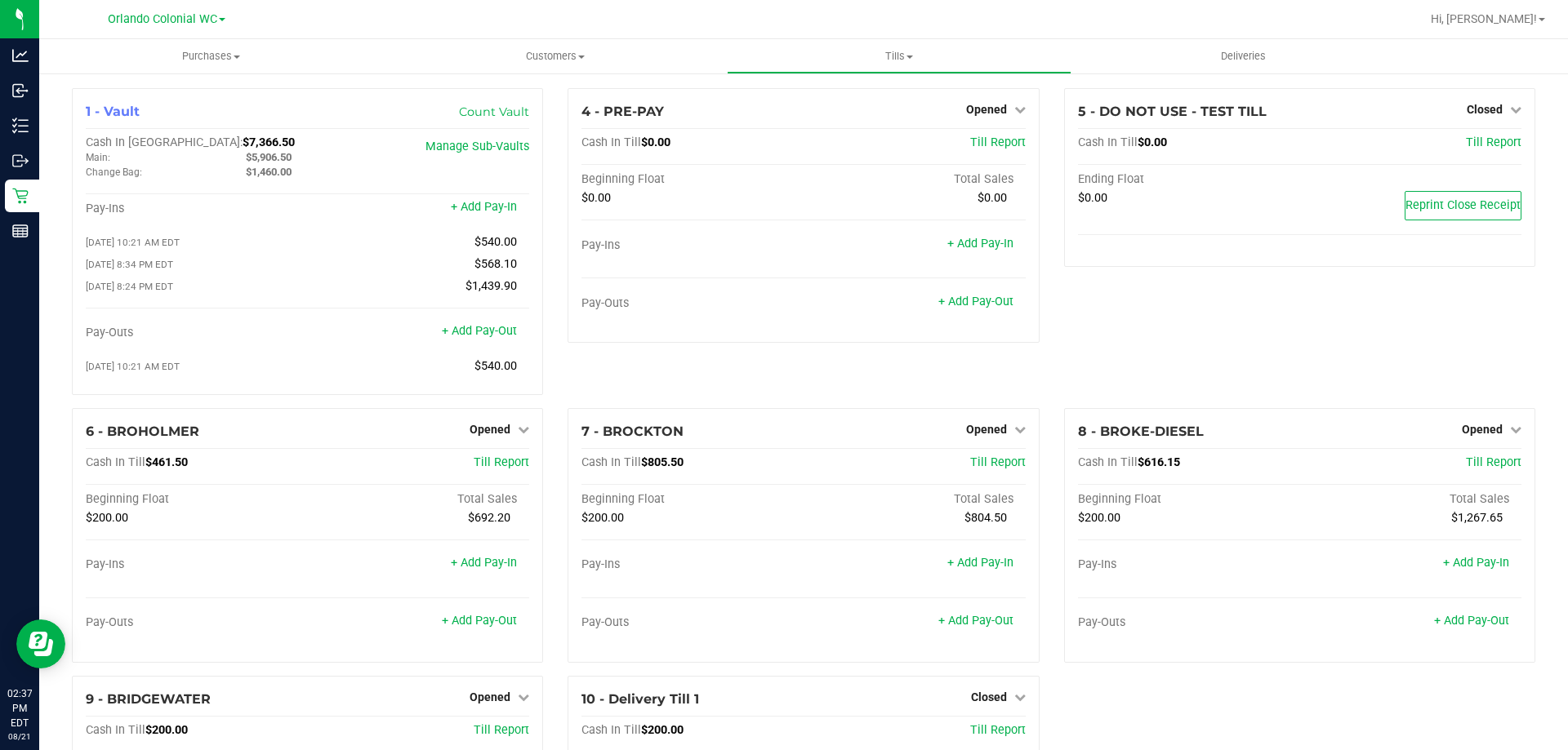
click at [582, 369] on div "4 - PRE-PAY Opened Close Till Cash In Till $0.00 Till Report Beginning Float To…" at bounding box center [803, 248] width 495 height 320
click at [1479, 430] on span "Opened" at bounding box center [1482, 429] width 41 height 13
click at [1479, 470] on link "Close Till" at bounding box center [1484, 462] width 44 height 13
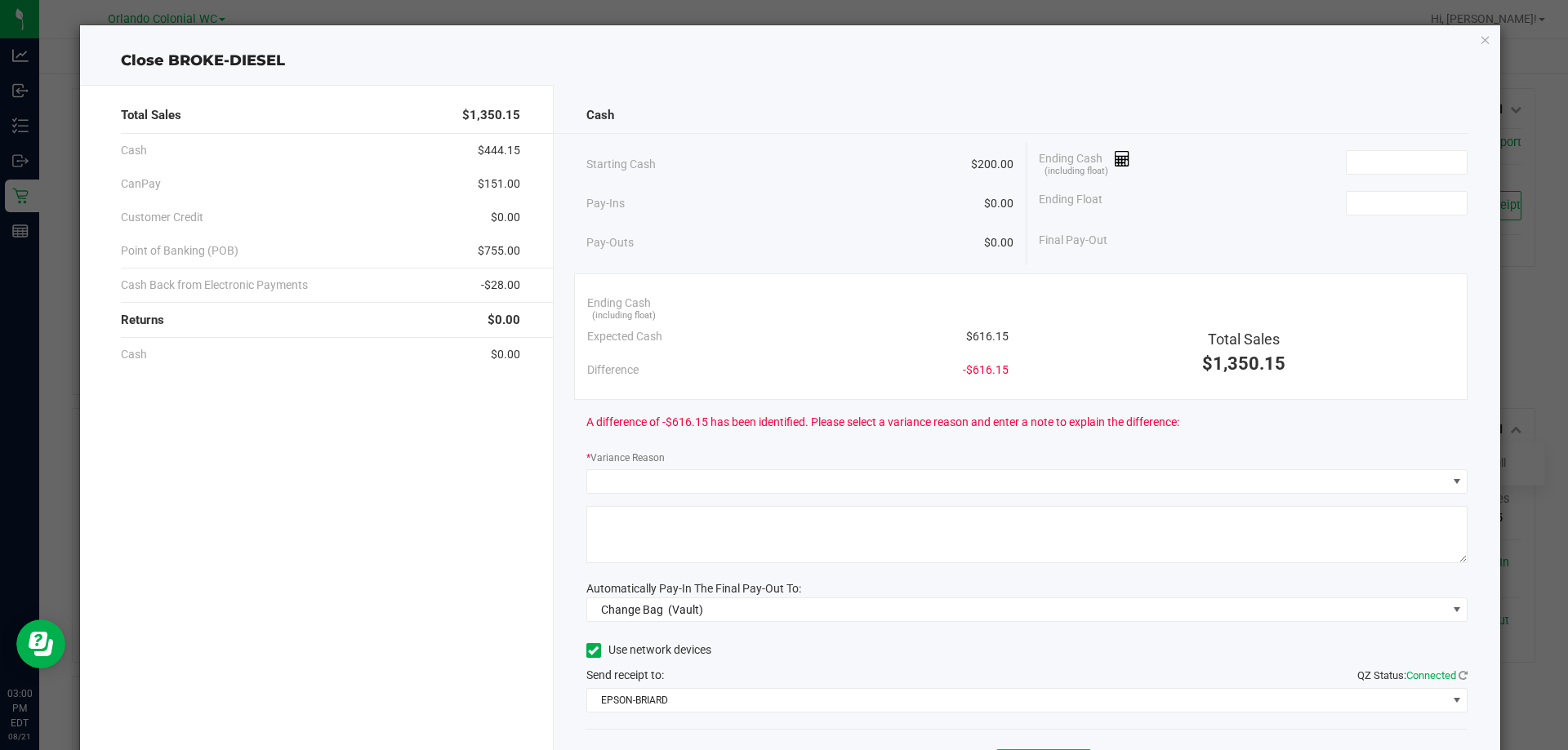
click at [977, 336] on span "$616.15" at bounding box center [987, 336] width 43 height 17
copy span "616.15"
click at [1356, 171] on input at bounding box center [1406, 162] width 120 height 23
paste input "616.15"
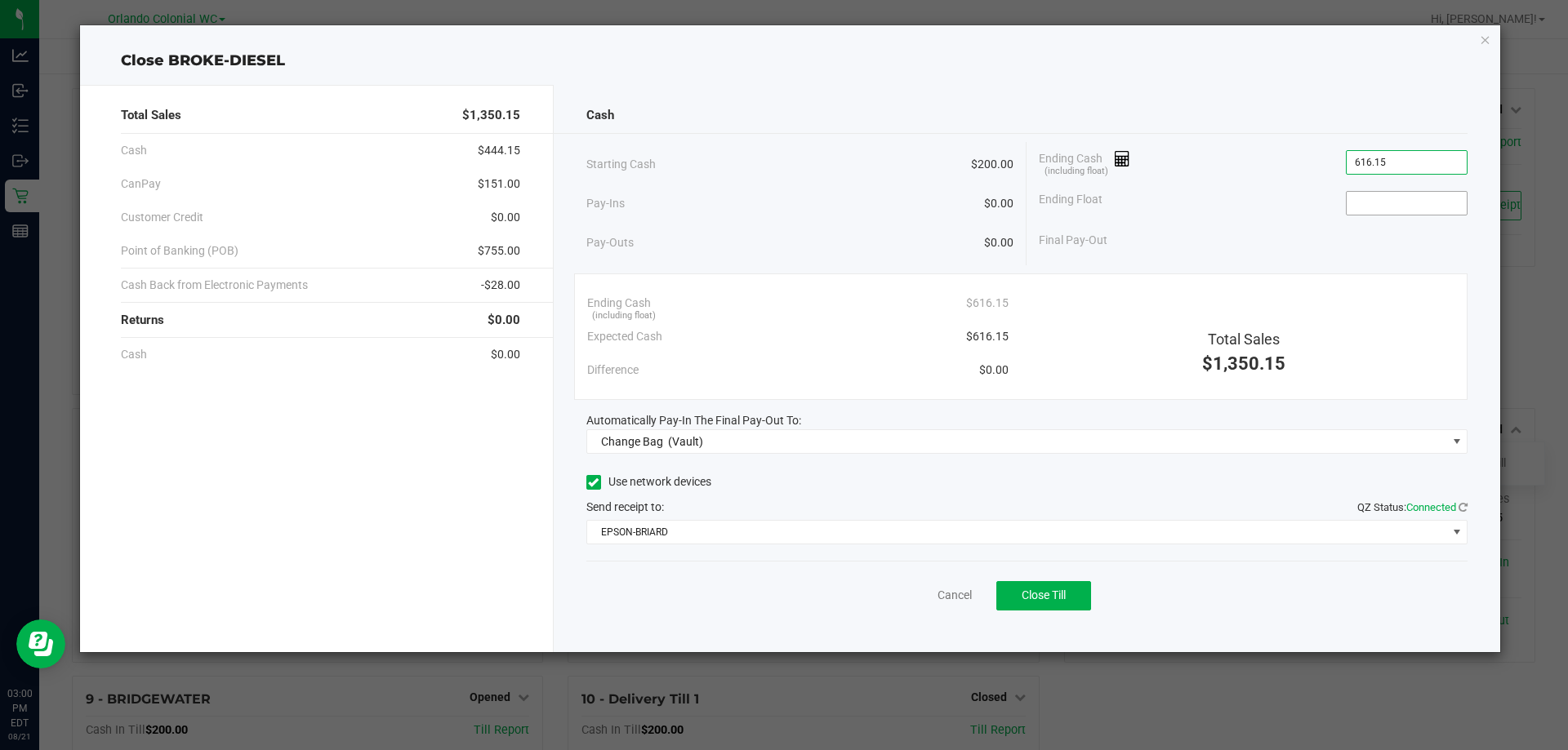
type input "$616.15"
click at [1364, 204] on input at bounding box center [1406, 203] width 120 height 23
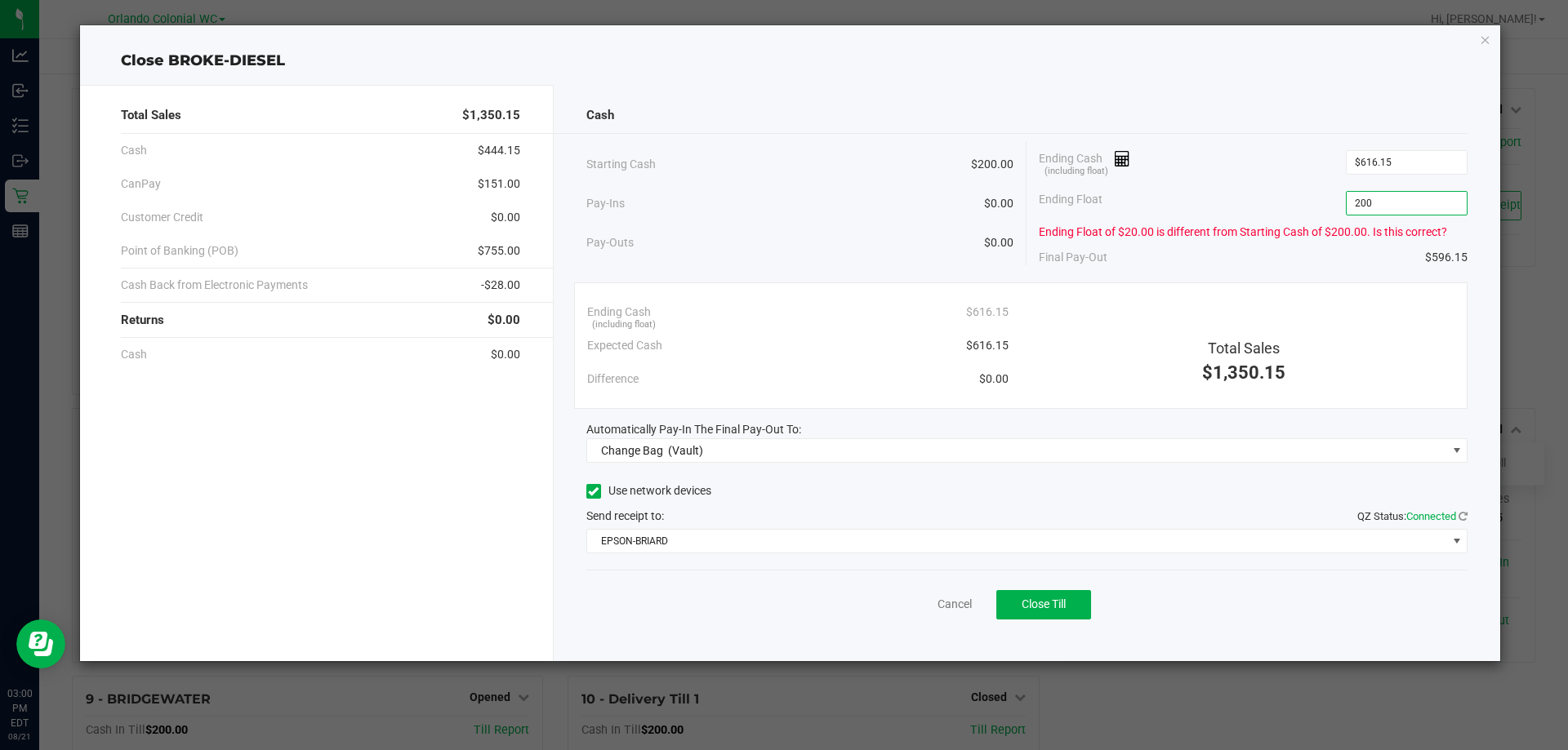
type input "$200.00"
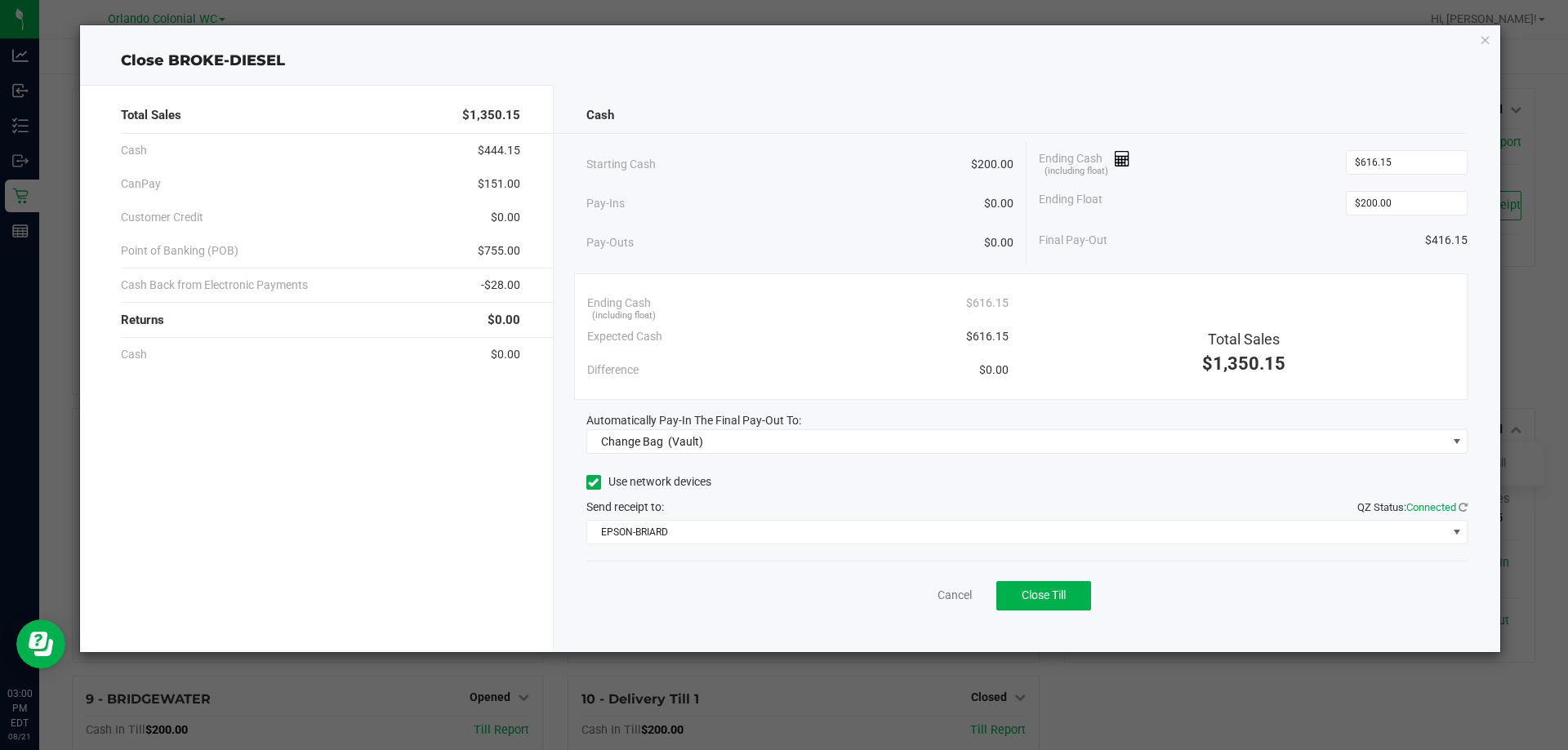
drag, startPoint x: 1306, startPoint y: 235, endPoint x: 1296, endPoint y: 239, distance: 10.8
click at [1306, 236] on div "Final Pay-Out $416.15" at bounding box center [1253, 241] width 429 height 34
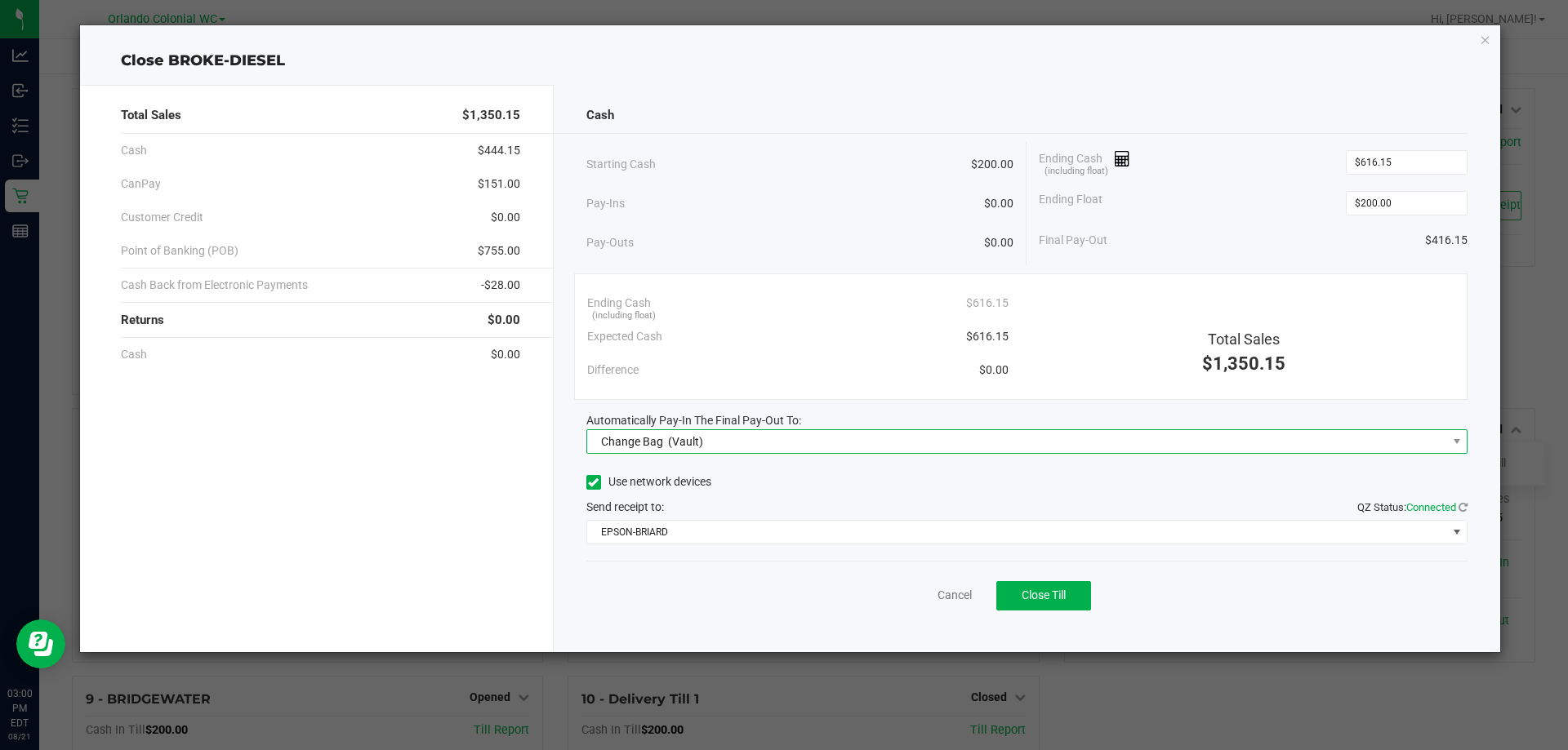
click at [702, 447] on span "Change Bag (Vault)" at bounding box center [1017, 442] width 859 height 23
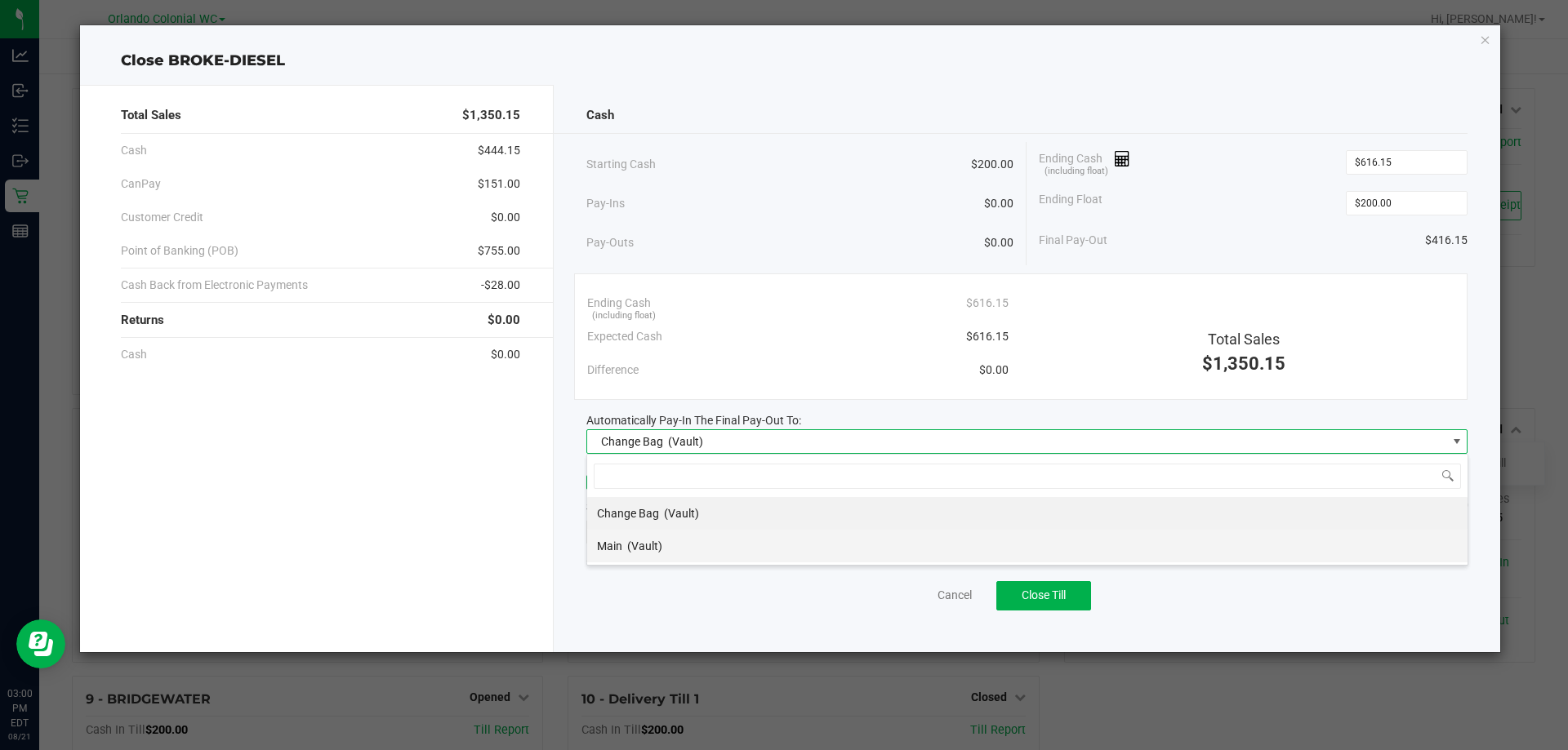
scroll to position [25, 881]
click at [659, 546] on span "(Vault)" at bounding box center [645, 546] width 36 height 13
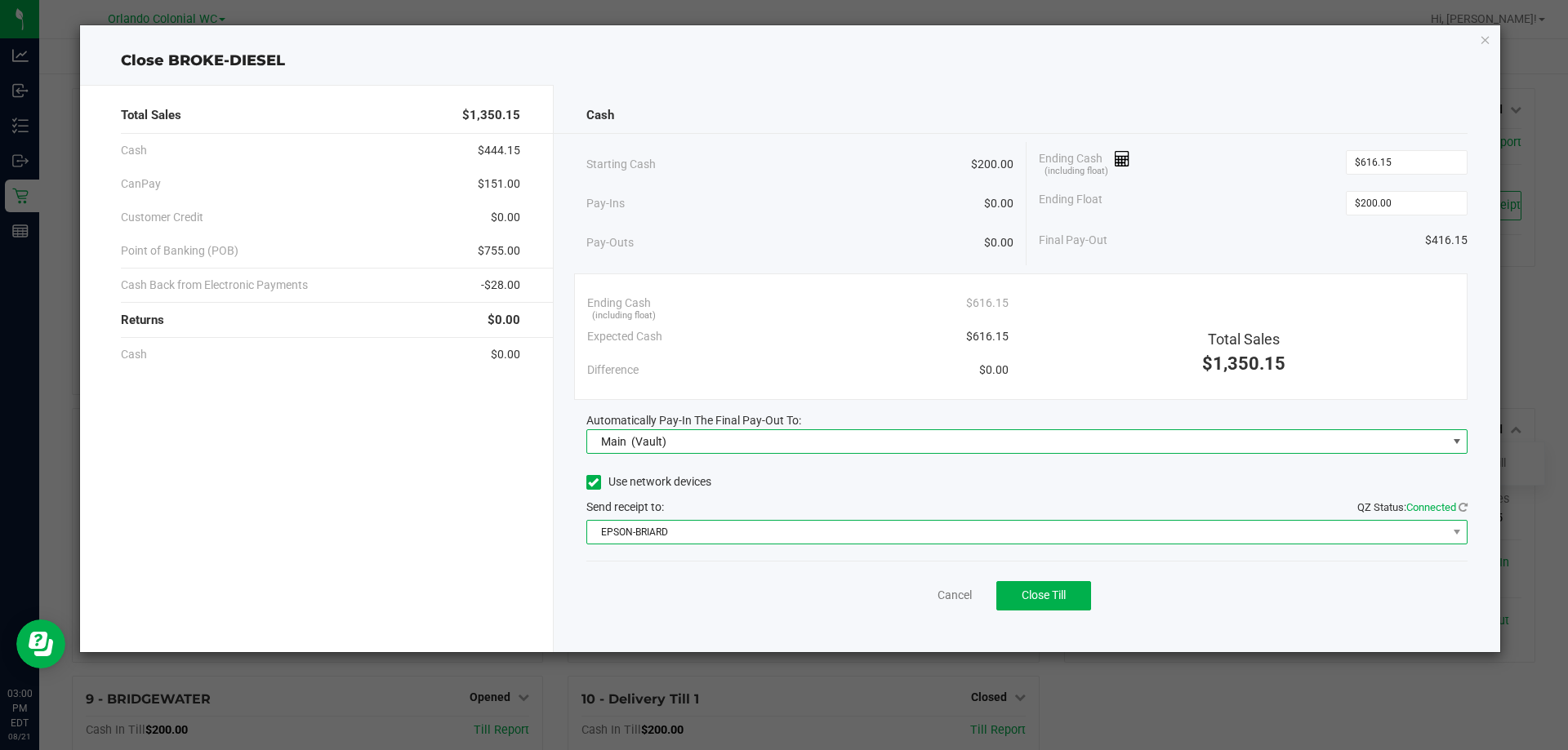
click at [672, 532] on span "EPSON-BRIARD" at bounding box center [1017, 533] width 859 height 23
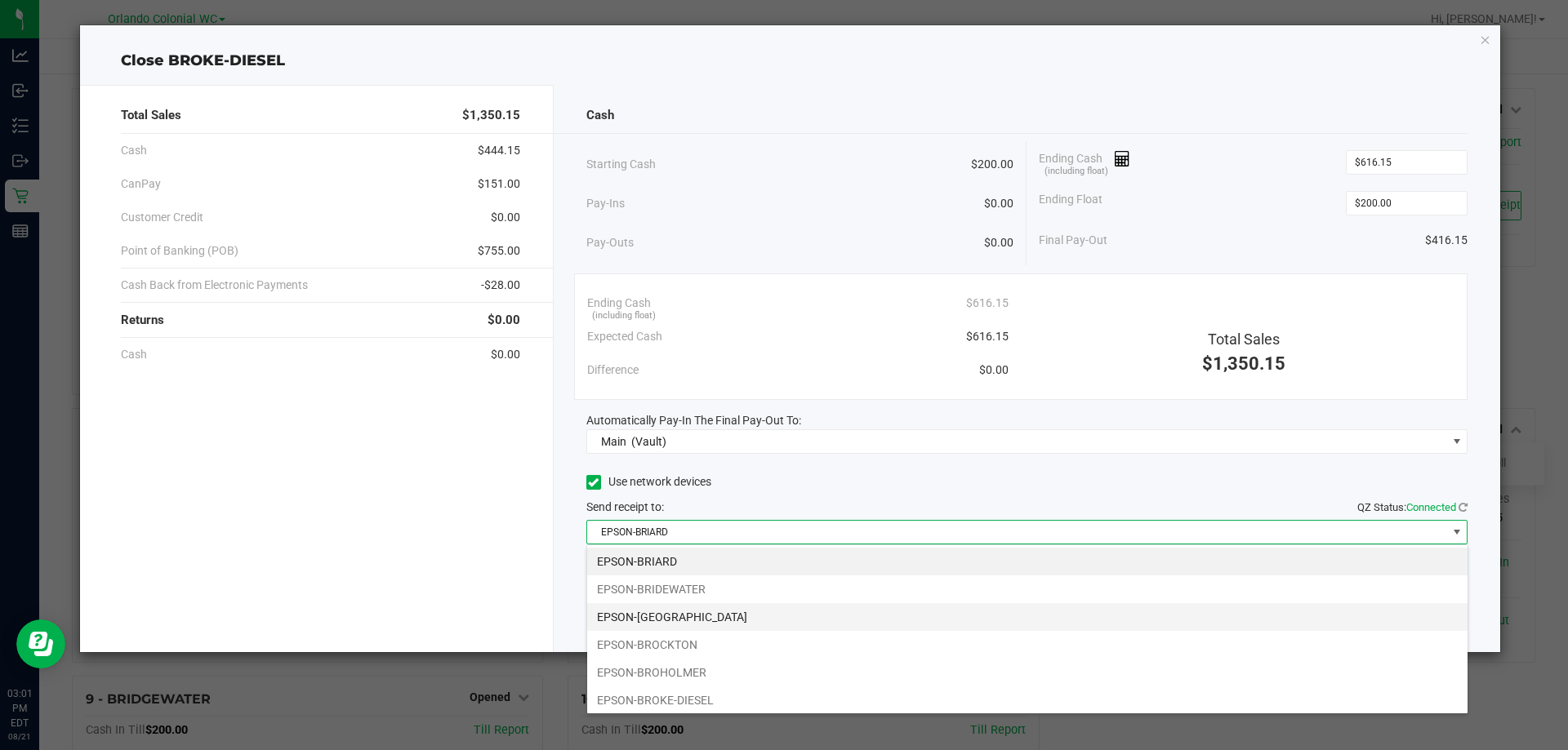
click at [706, 614] on li "EPSON-BRITTANY" at bounding box center [1026, 617] width 880 height 28
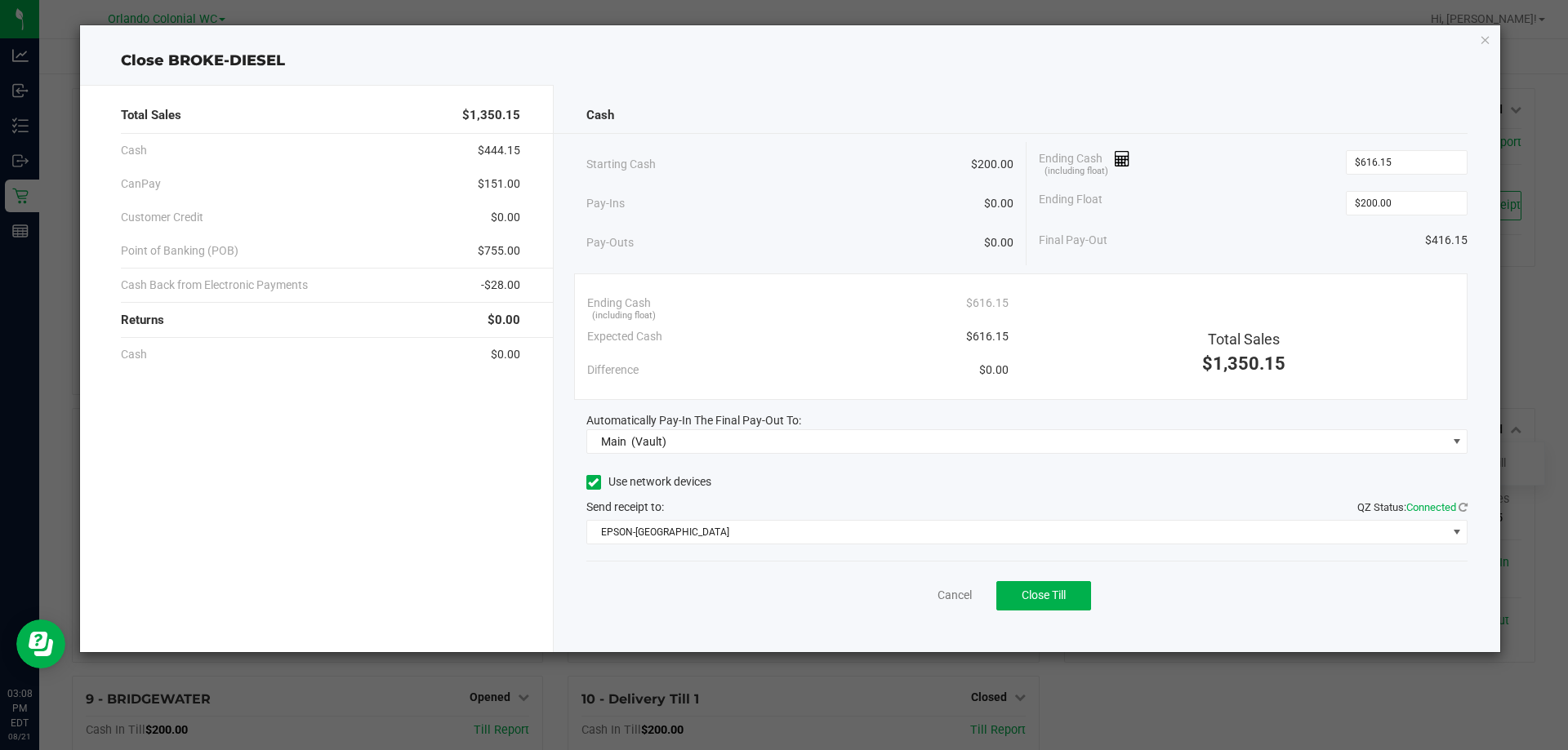
drag, startPoint x: 725, startPoint y: 117, endPoint x: 874, endPoint y: 350, distance: 276.6
click at [725, 117] on div "Cash" at bounding box center [1026, 115] width 882 height 36
click at [1055, 592] on span "Close Till" at bounding box center [1044, 595] width 44 height 13
click at [1485, 42] on icon "button" at bounding box center [1485, 39] width 12 height 20
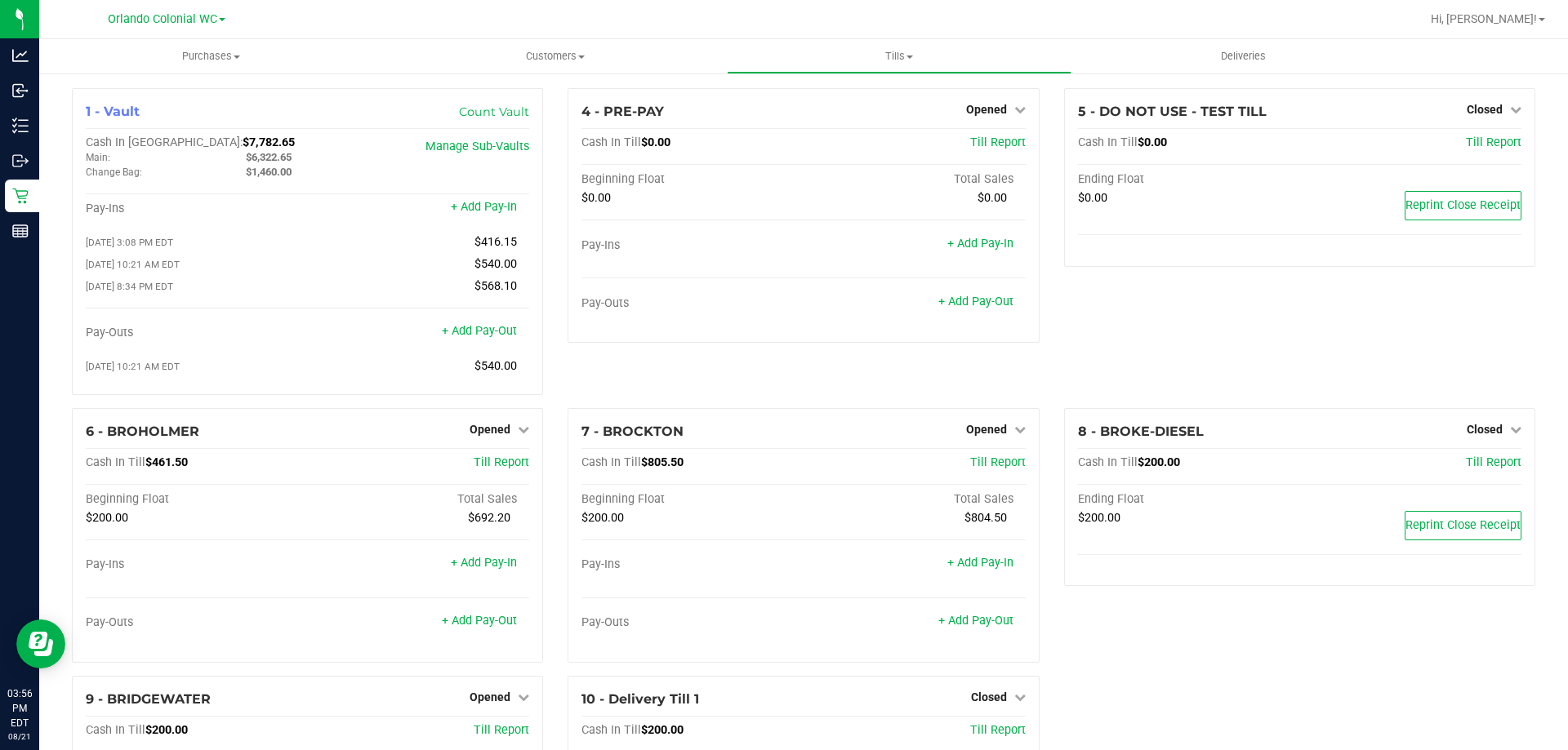
click at [417, 25] on div at bounding box center [856, 20] width 1128 height 32
click at [482, 333] on link "+ Add Pay-Out" at bounding box center [479, 331] width 75 height 14
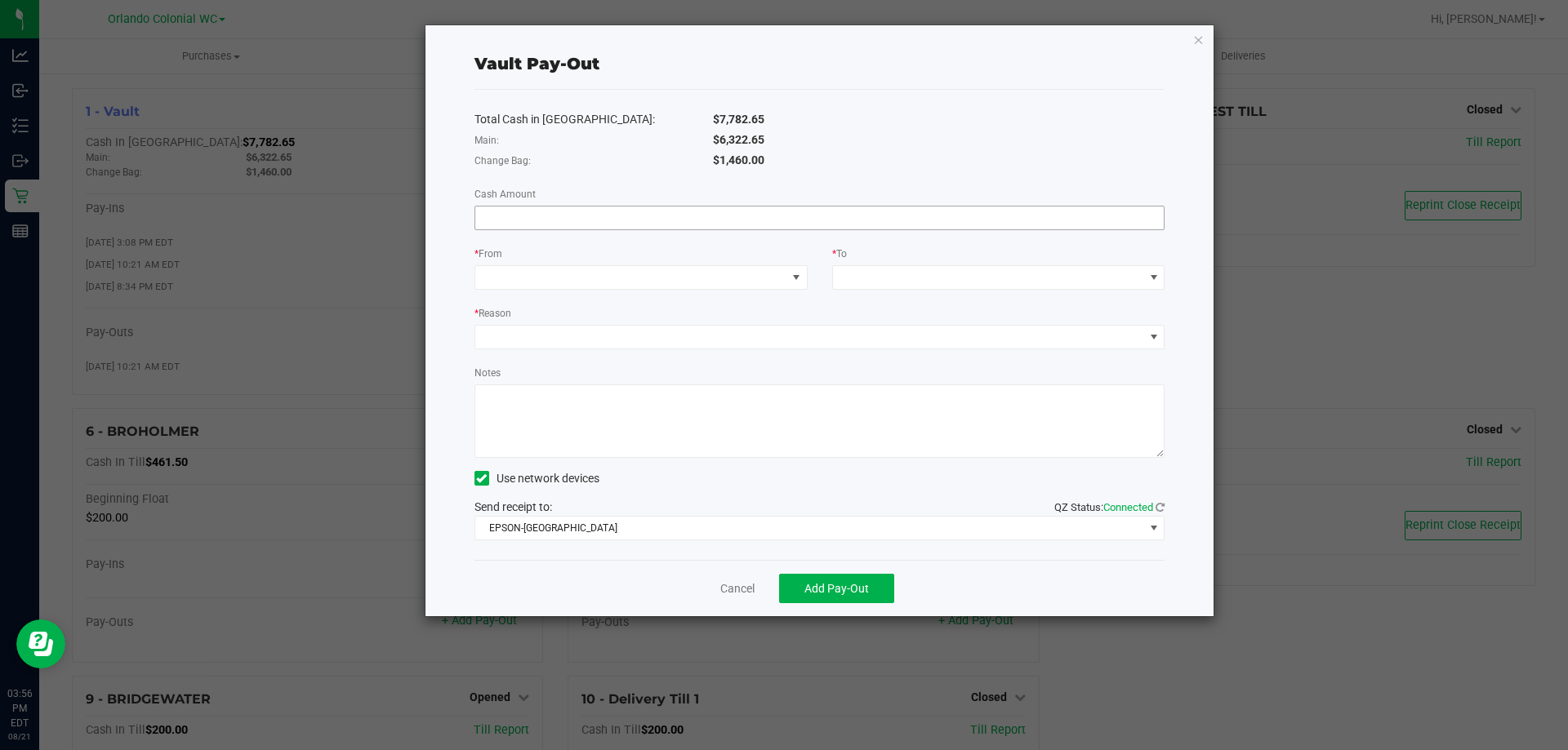
click at [572, 217] on input at bounding box center [820, 218] width 689 height 23
paste input "5906.5"
type input "$5,906.50"
click at [735, 271] on span at bounding box center [630, 278] width 311 height 23
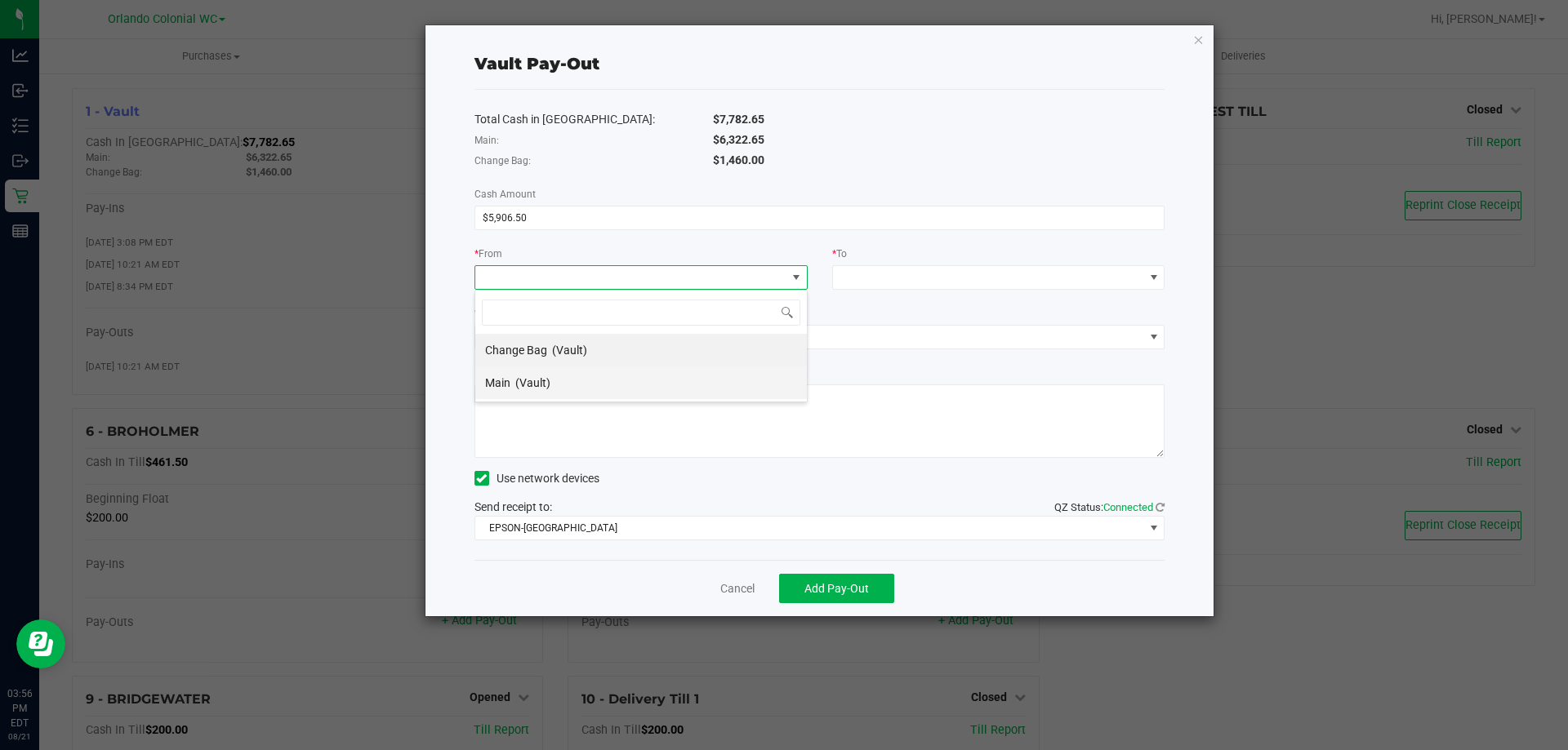
click at [578, 383] on li "Main (Vault)" at bounding box center [640, 383] width 331 height 33
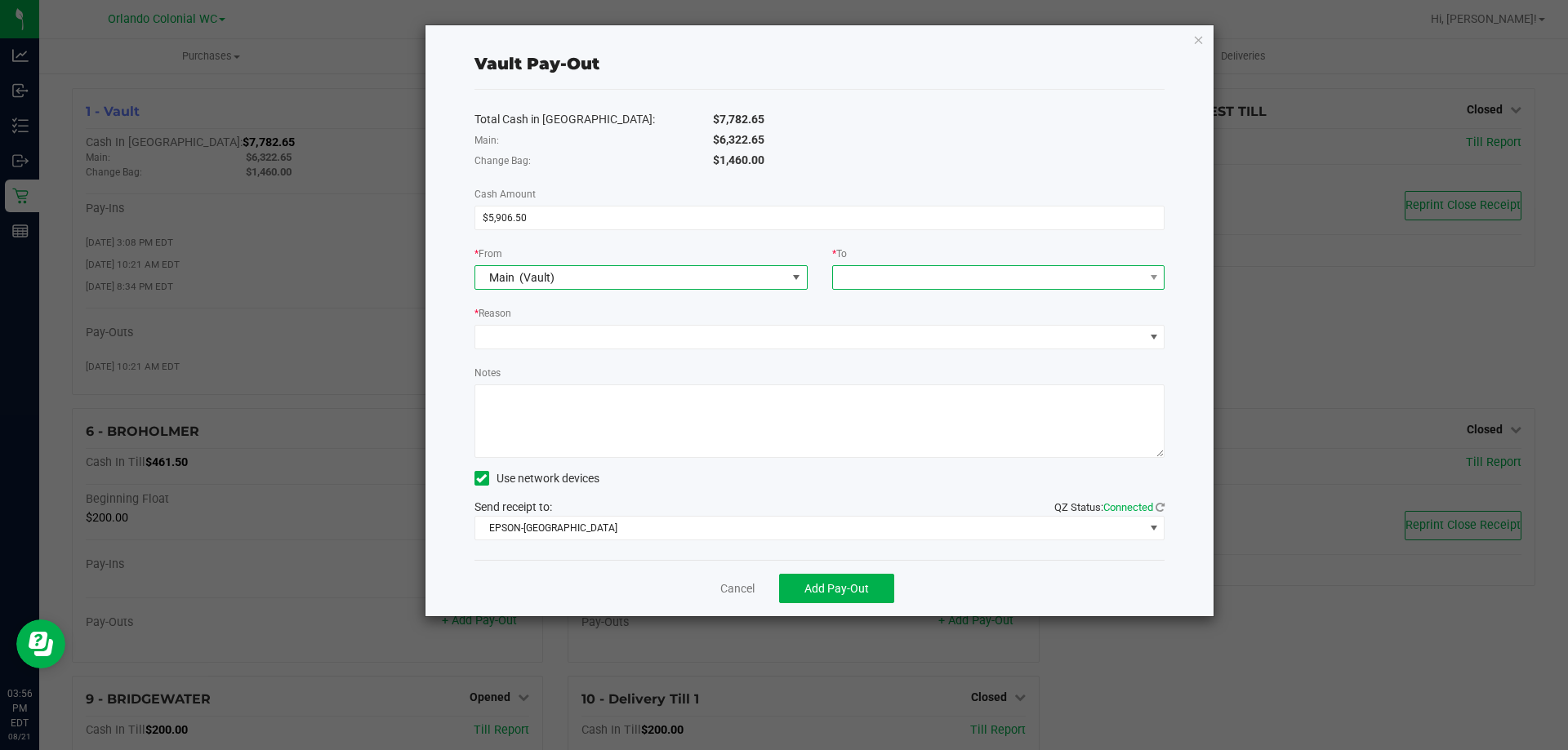
click at [870, 270] on span at bounding box center [988, 278] width 311 height 23
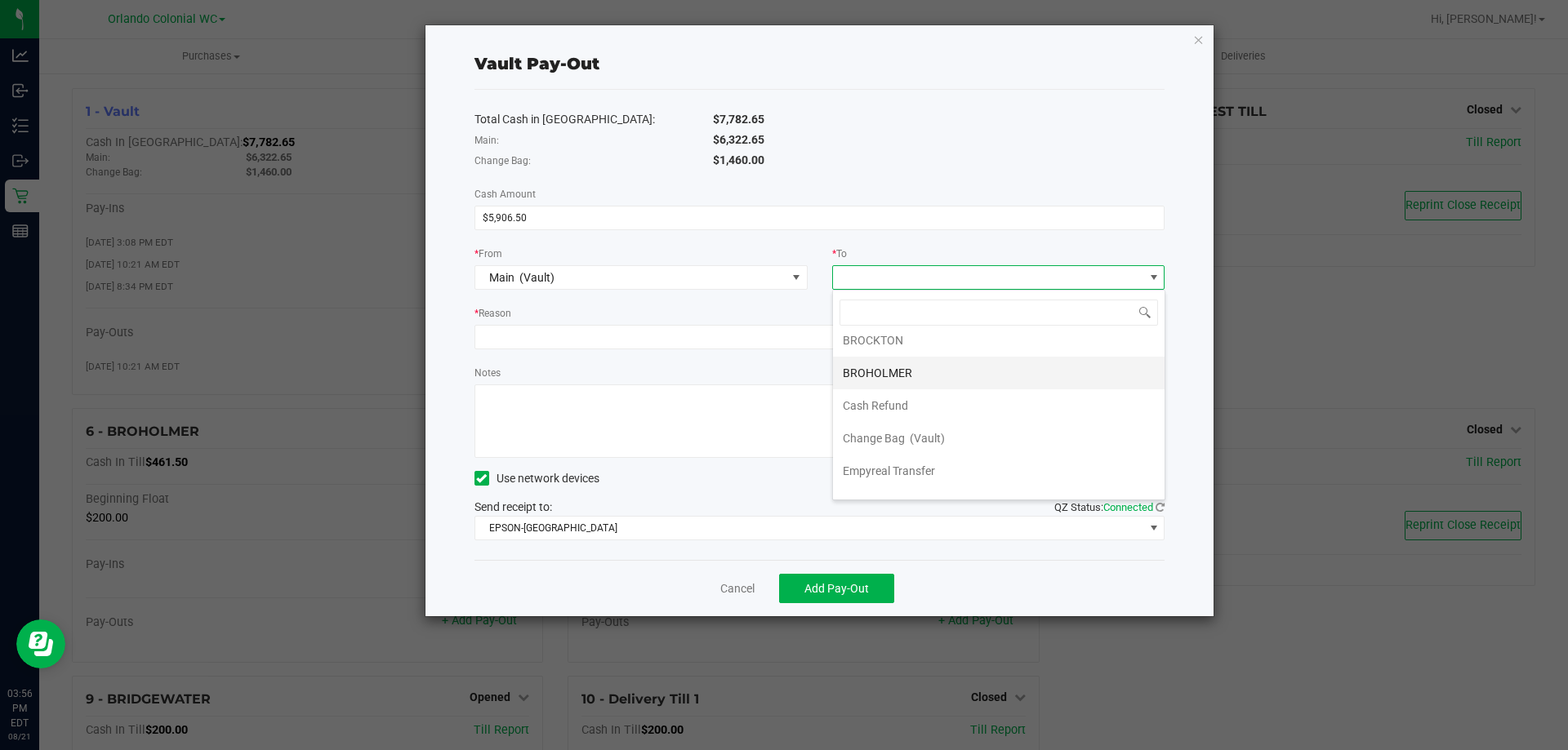
scroll to position [66, 0]
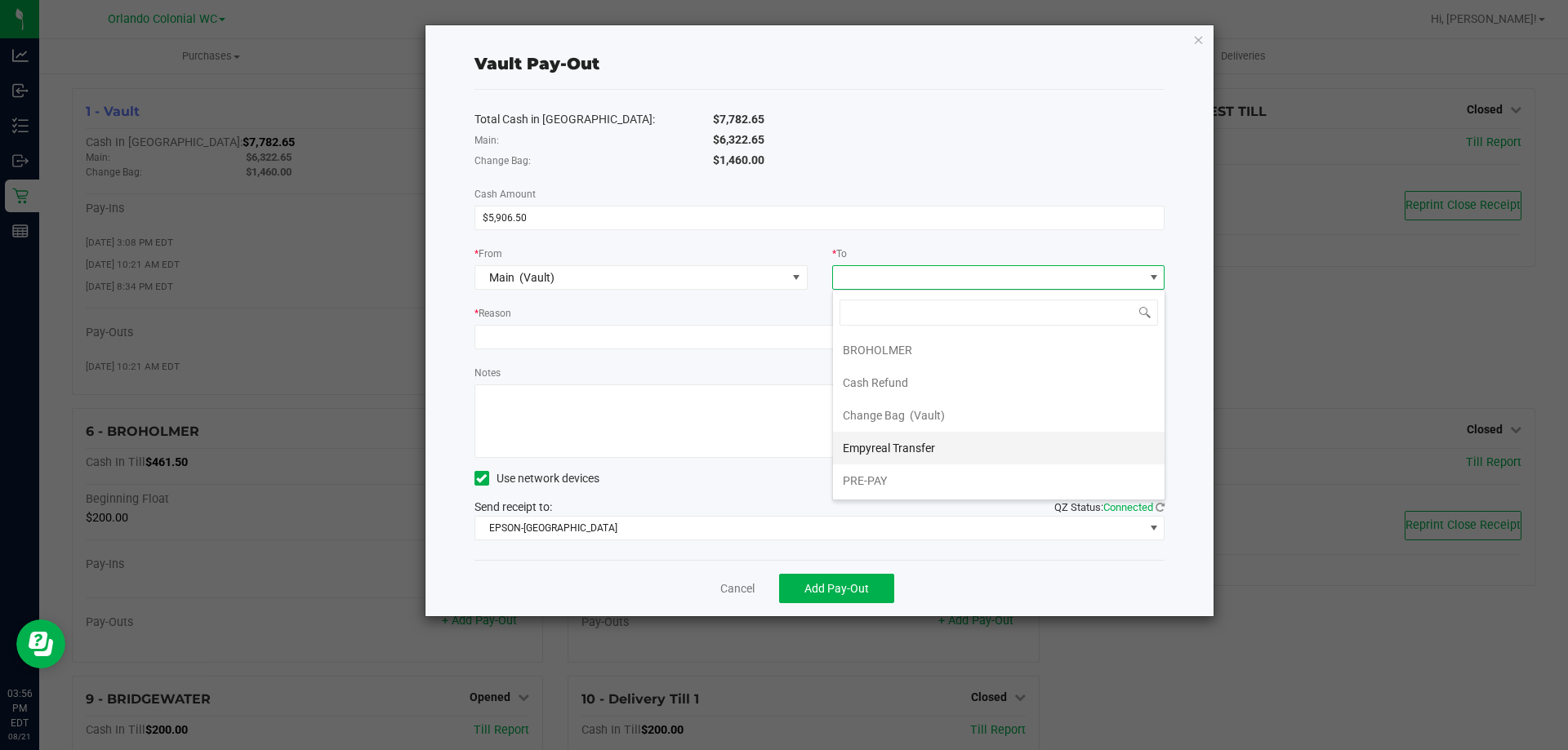
click at [950, 448] on li "Empyreal Transfer" at bounding box center [998, 448] width 331 height 33
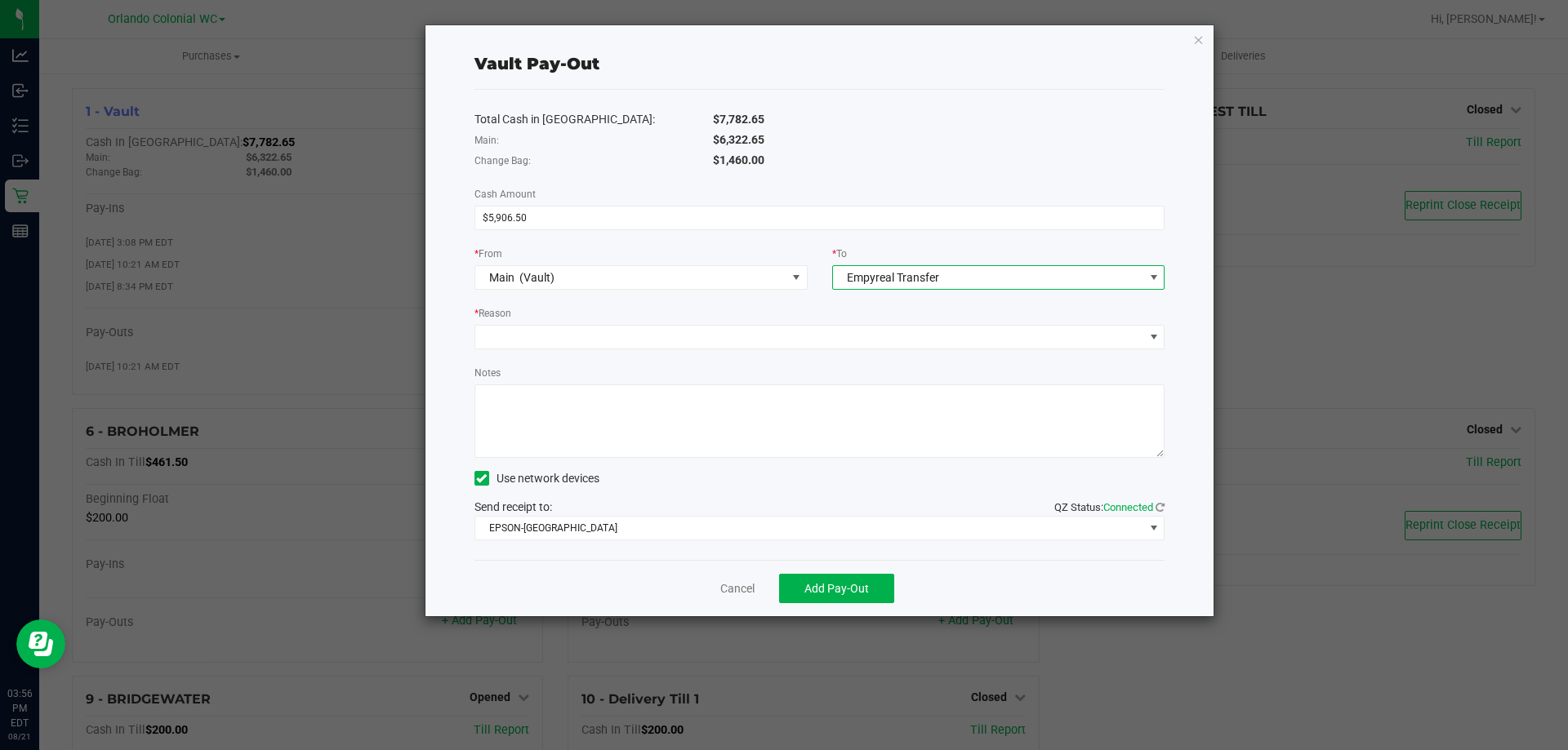
click at [680, 350] on div "Total Cash in Vault: $7,782.65 Main: $6,322.65 Change Bag: $1,460.00 Cash Amoun…" at bounding box center [820, 325] width 691 height 470
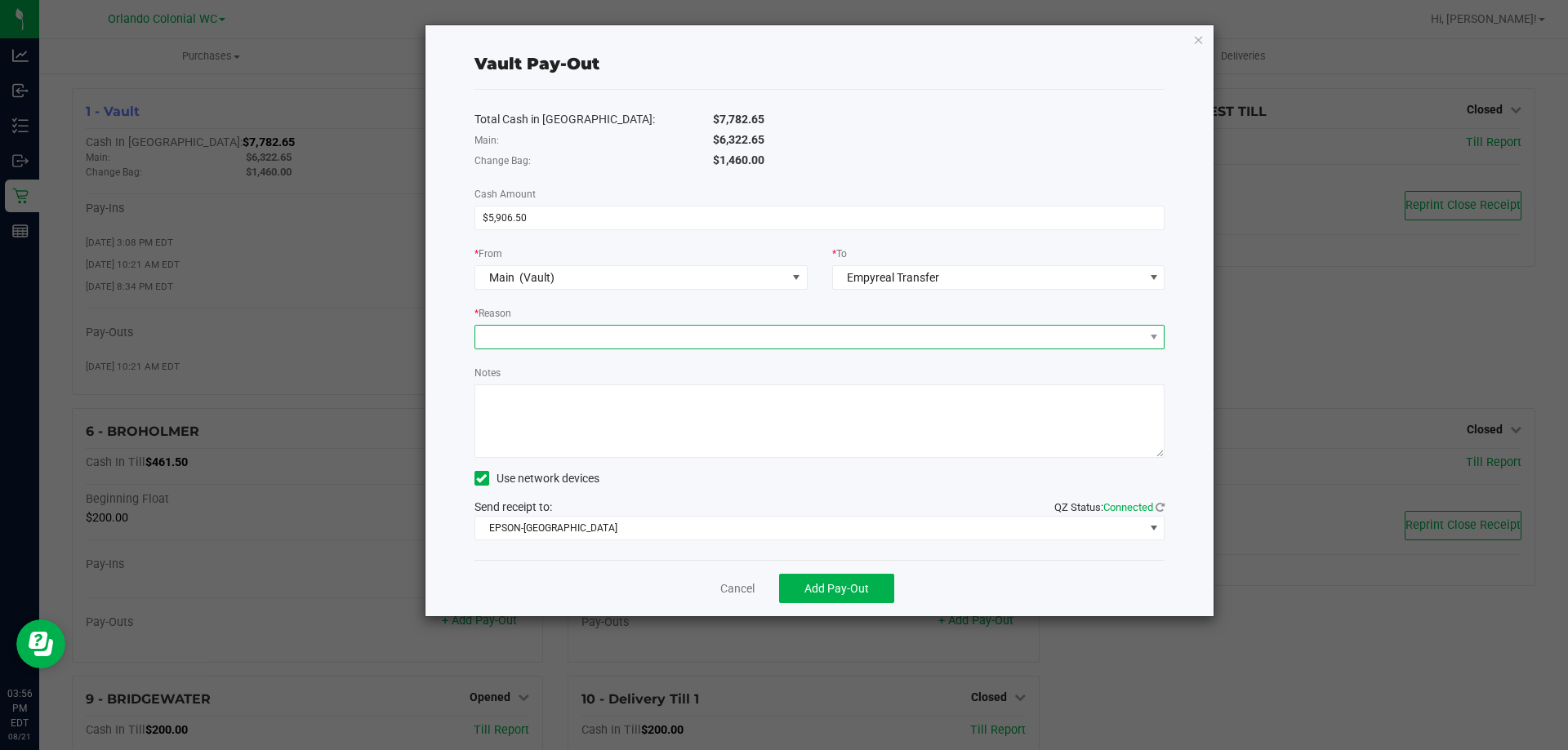
click at [670, 336] on span at bounding box center [809, 337] width 669 height 23
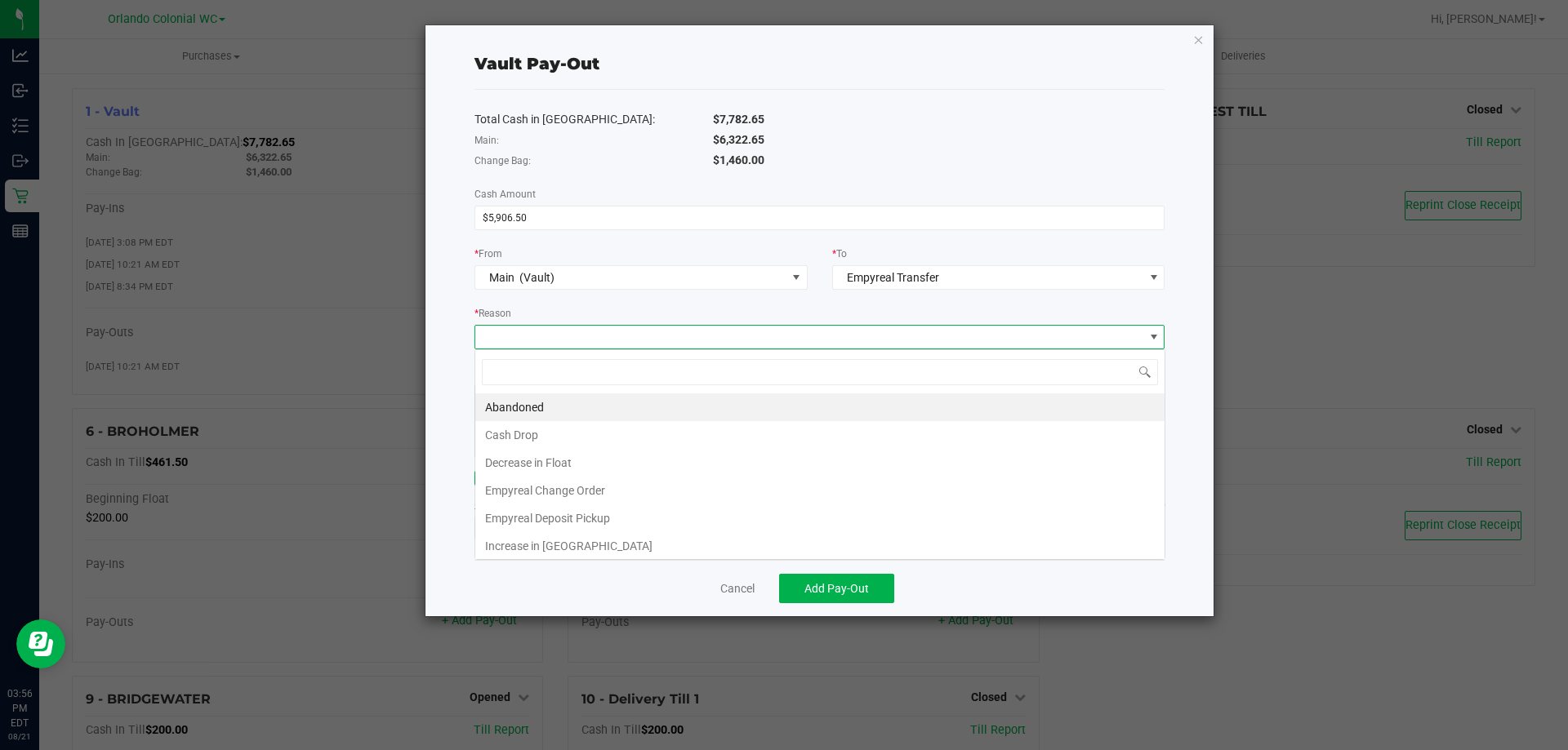
scroll to position [25, 690]
click at [611, 512] on li "Empyreal Deposit Pickup" at bounding box center [820, 517] width 689 height 28
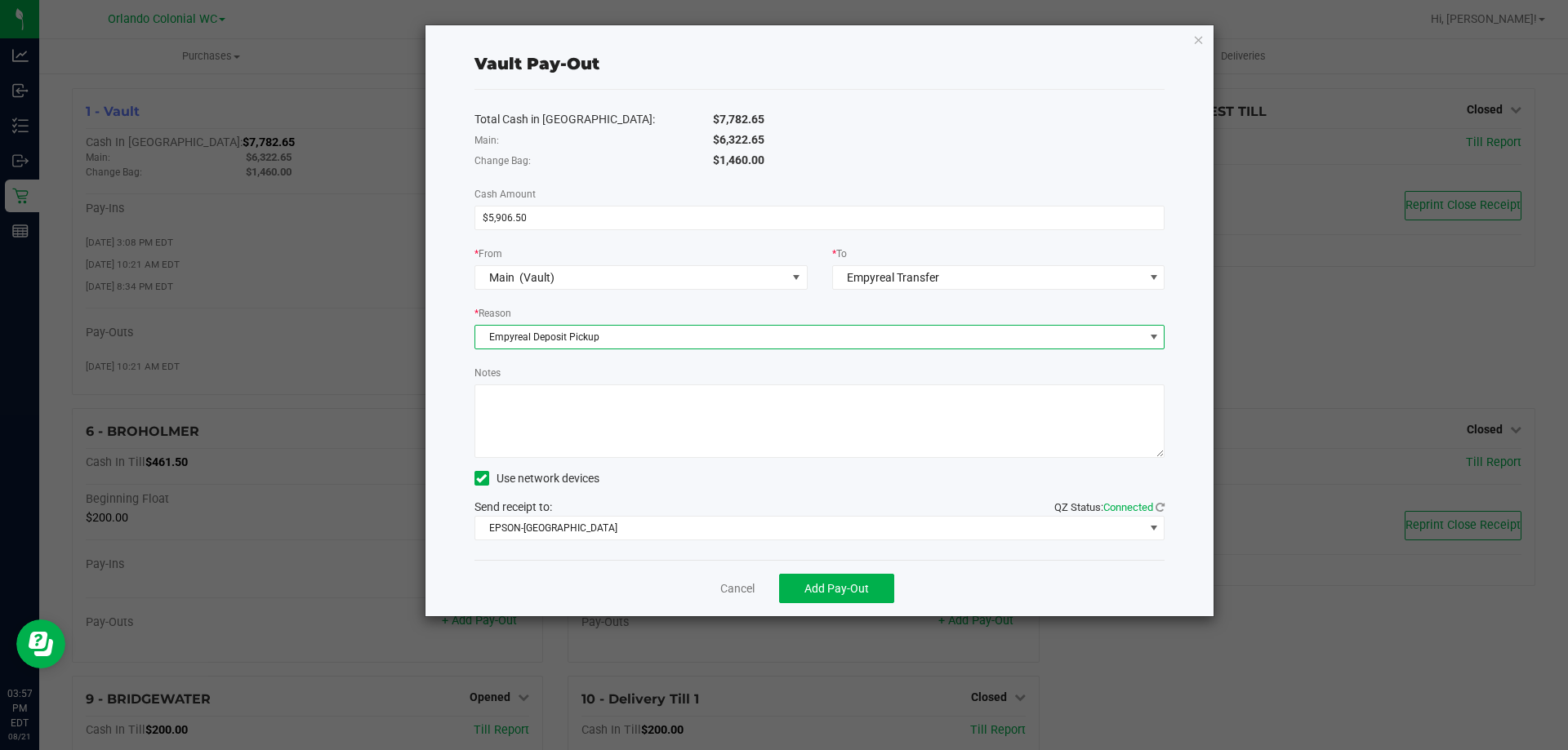
click at [621, 424] on textarea "Notes" at bounding box center [820, 421] width 691 height 74
type textarea "rl"
click at [851, 587] on span "Add Pay-Out" at bounding box center [836, 588] width 65 height 13
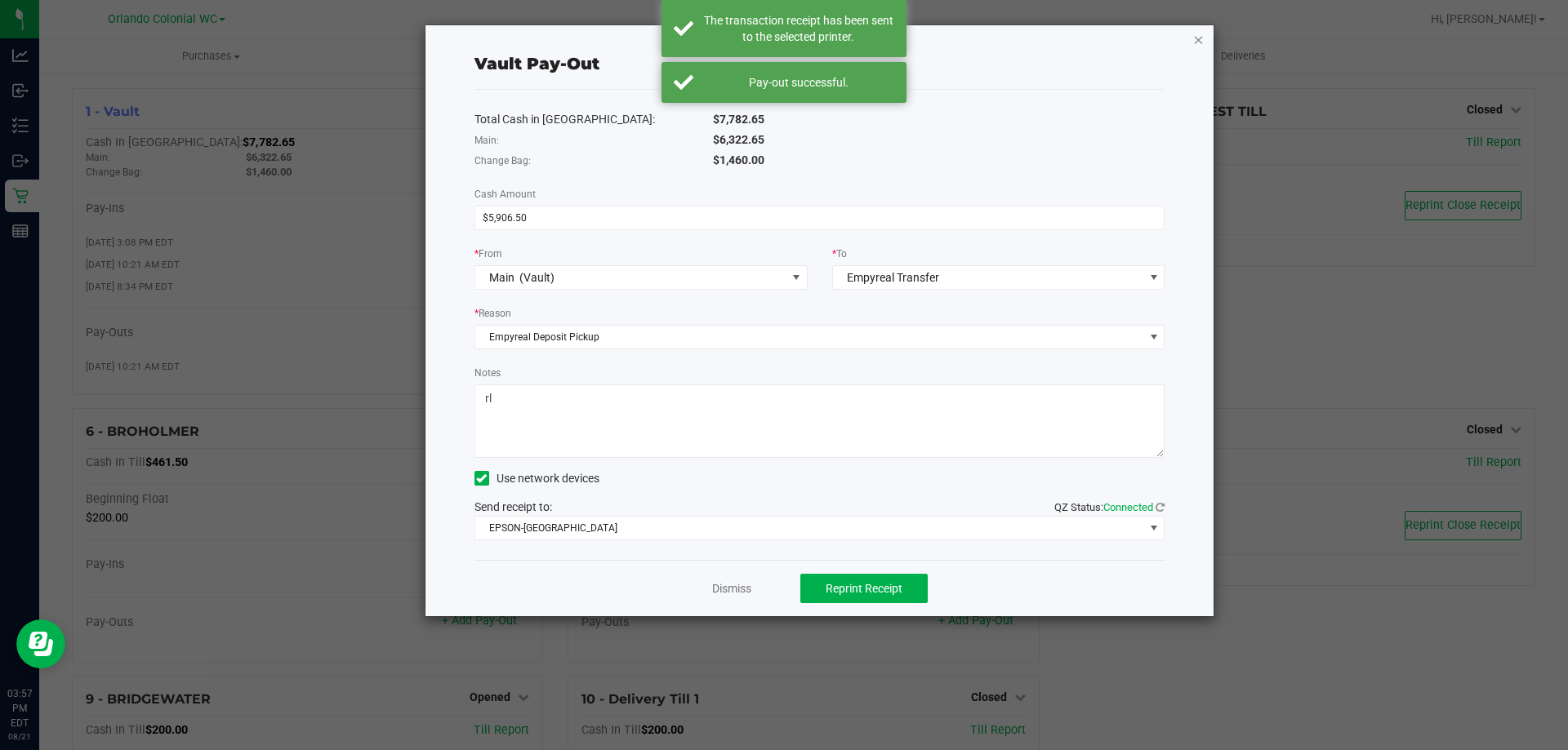
click at [1200, 36] on icon "button" at bounding box center [1199, 39] width 12 height 20
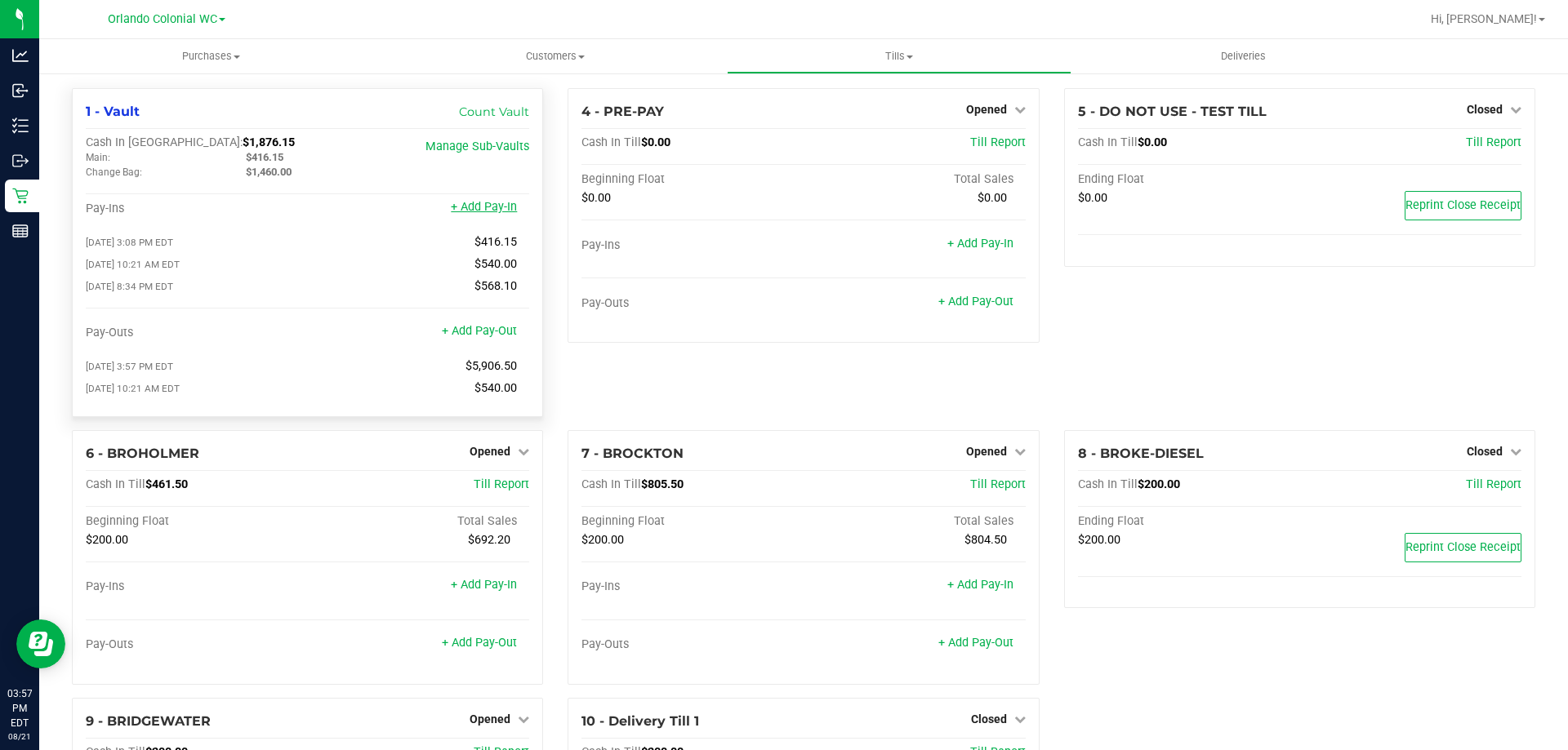
click at [487, 211] on link "+ Add Pay-In" at bounding box center [484, 207] width 66 height 14
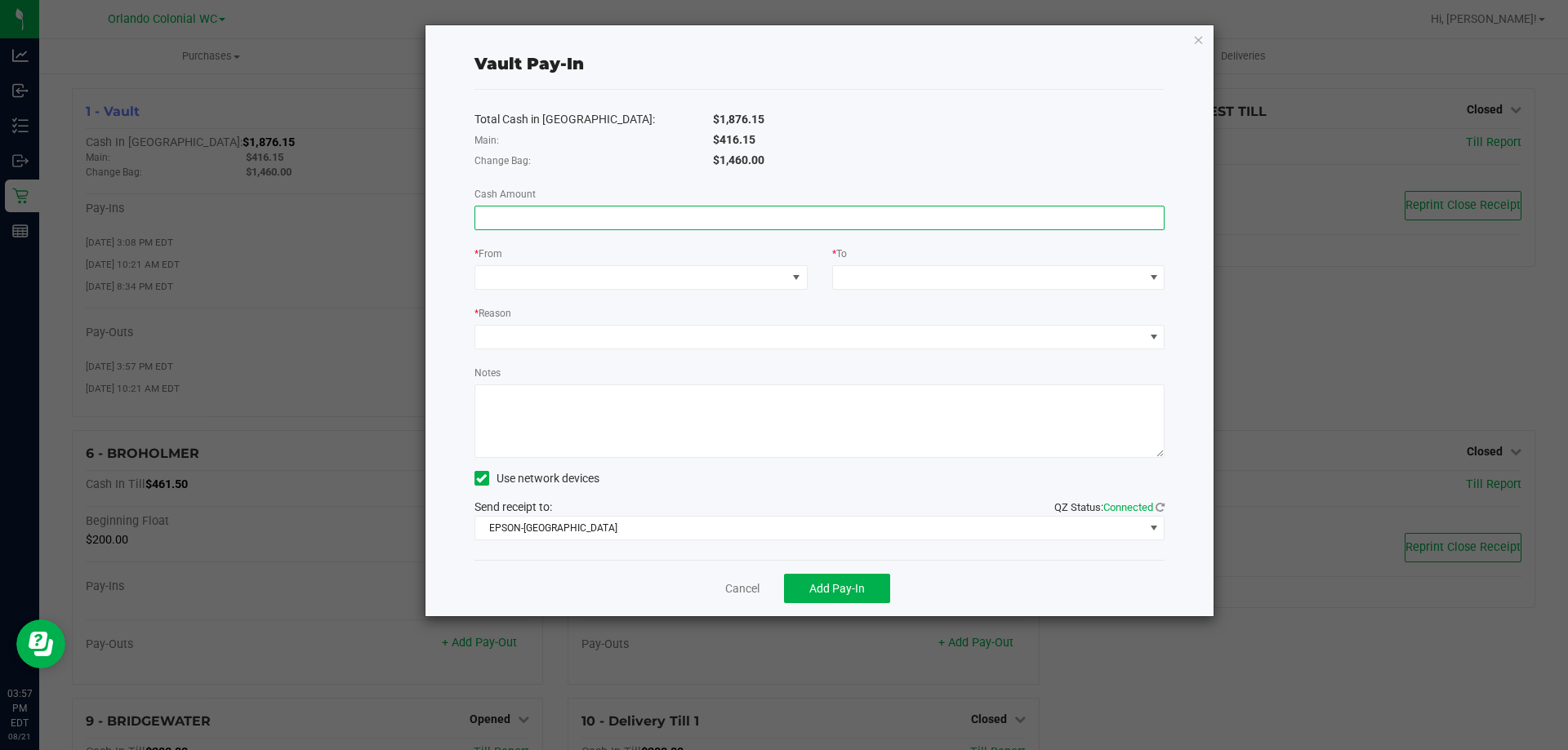
click at [603, 215] on input at bounding box center [820, 218] width 689 height 23
type input "$540.00"
click at [663, 284] on span at bounding box center [630, 278] width 311 height 23
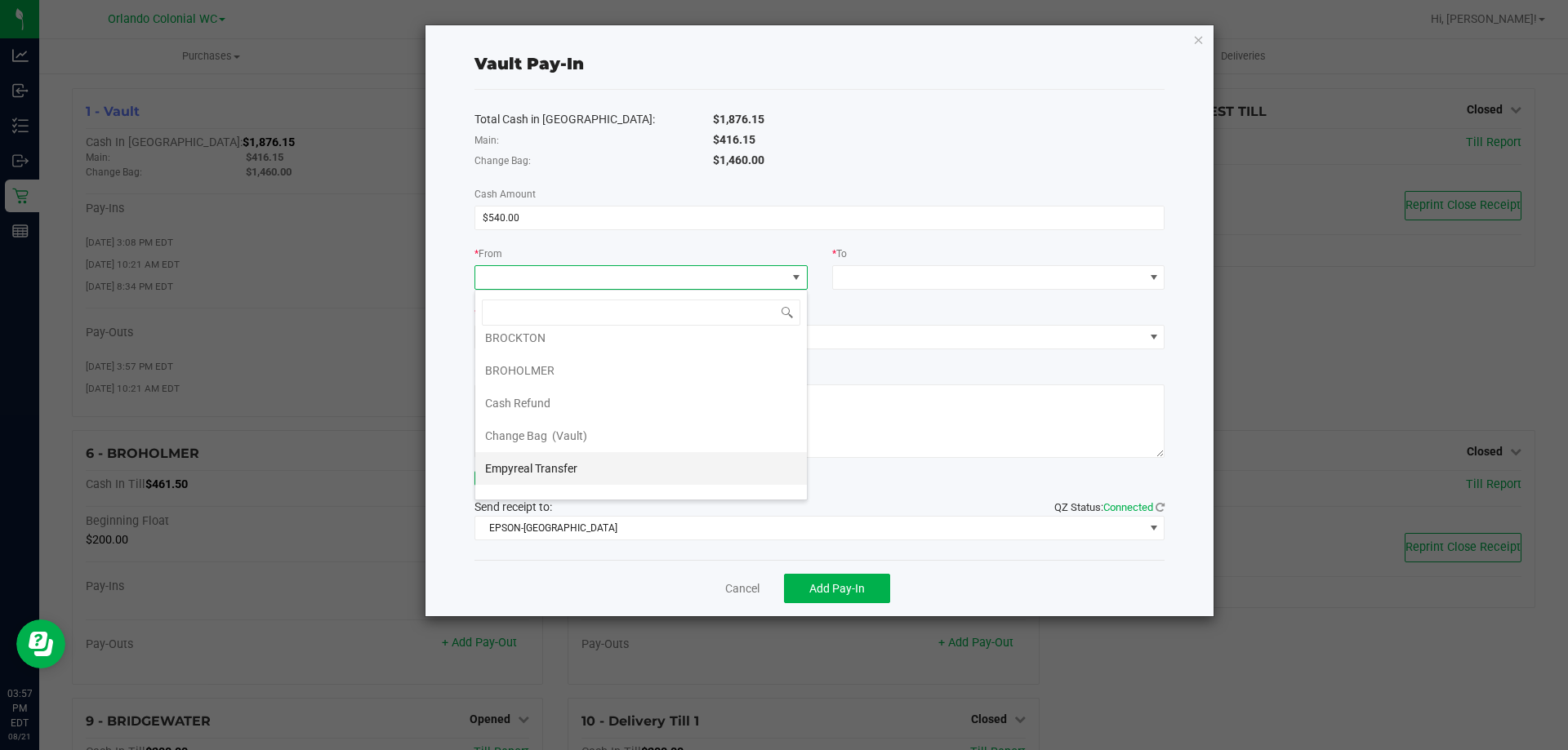
scroll to position [66, 0]
click at [632, 450] on li "Empyreal Transfer" at bounding box center [640, 448] width 331 height 33
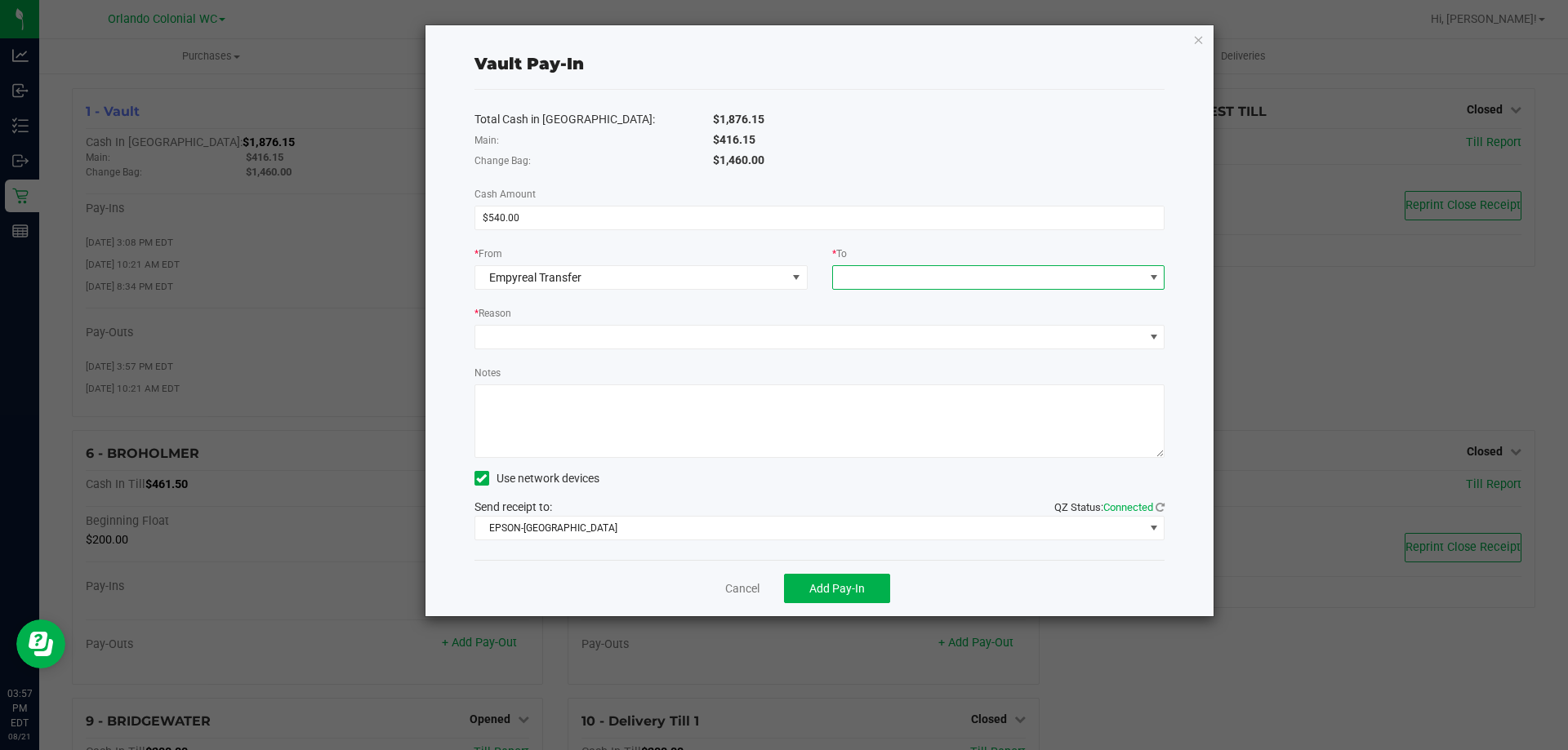
click at [888, 284] on span at bounding box center [988, 278] width 311 height 23
click at [910, 343] on span "(Vault)" at bounding box center [928, 350] width 36 height 13
click at [757, 333] on span at bounding box center [809, 337] width 669 height 23
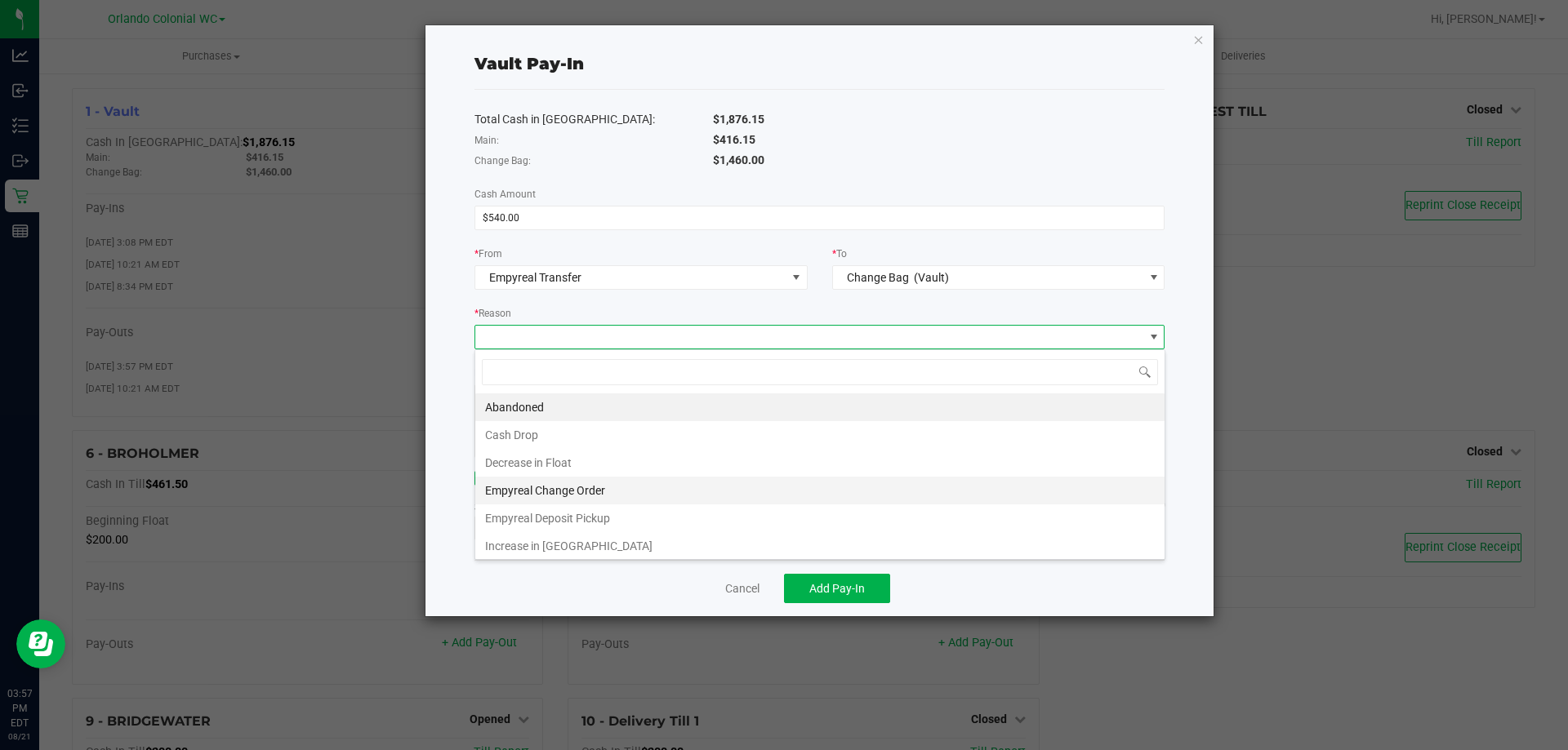
scroll to position [25, 690]
click at [605, 486] on li "Empyreal Change Order" at bounding box center [820, 490] width 689 height 28
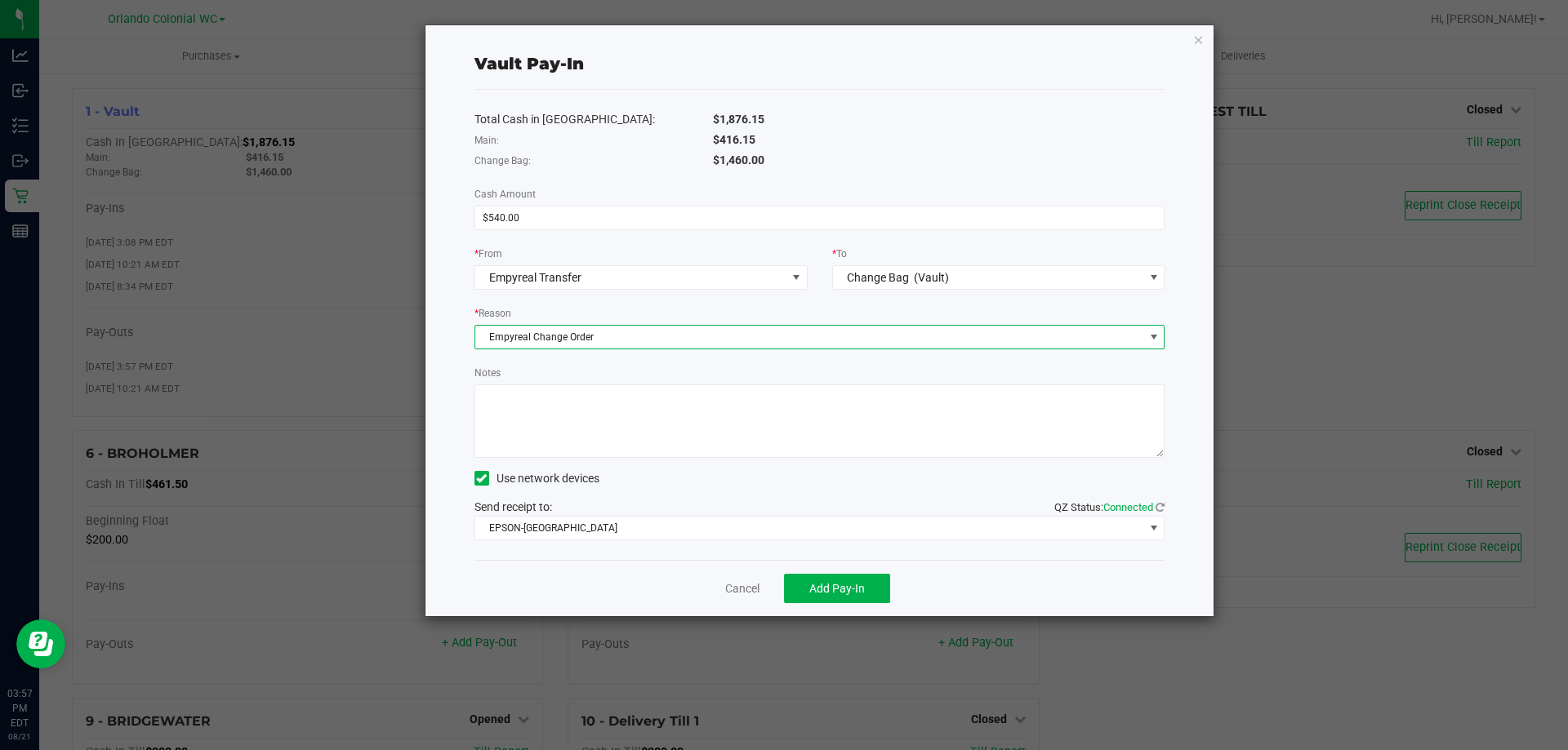
click at [612, 436] on textarea "Notes" at bounding box center [820, 421] width 691 height 74
type textarea "rl"
click at [850, 584] on span "Add Pay-In" at bounding box center [836, 588] width 56 height 13
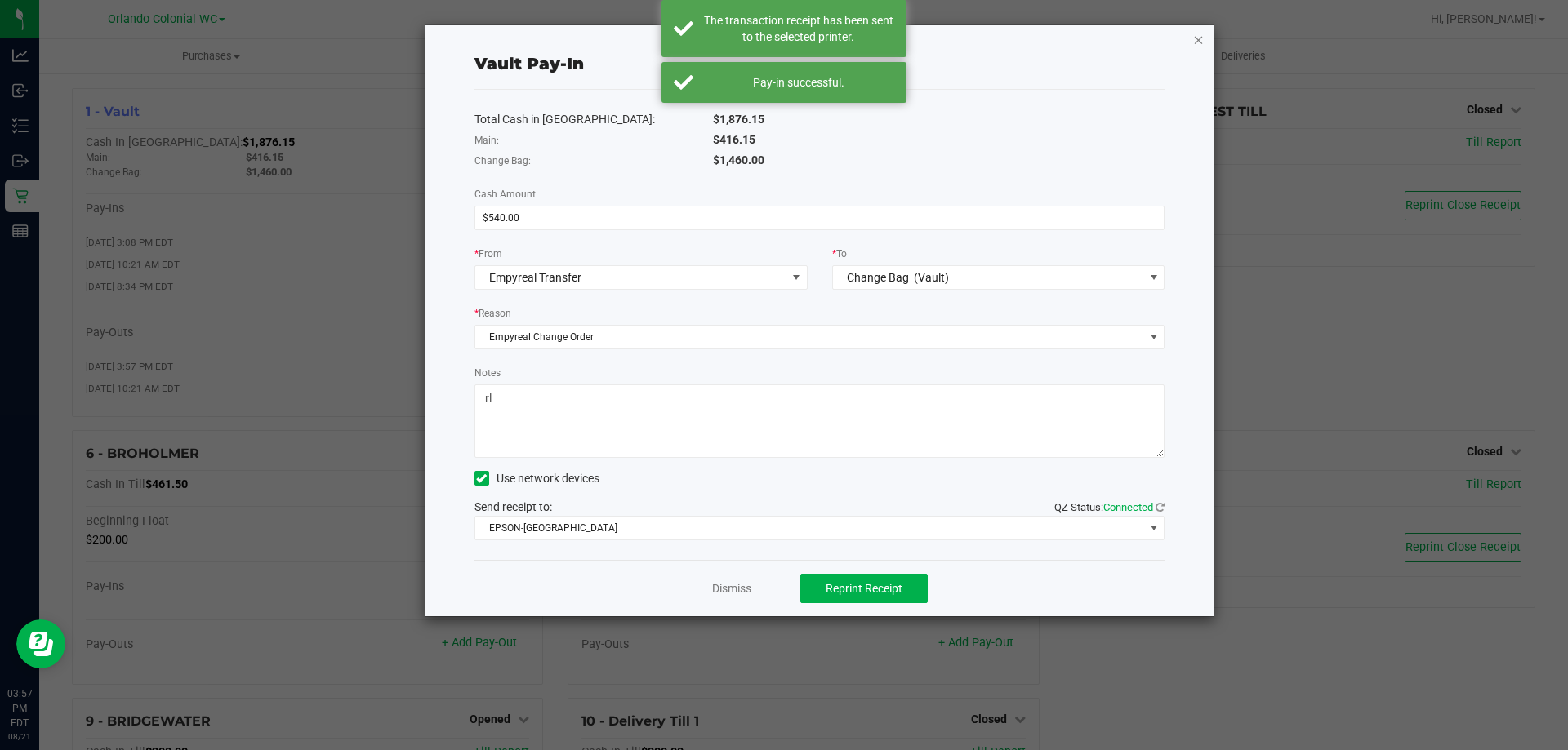
click at [1202, 34] on icon "button" at bounding box center [1199, 39] width 12 height 20
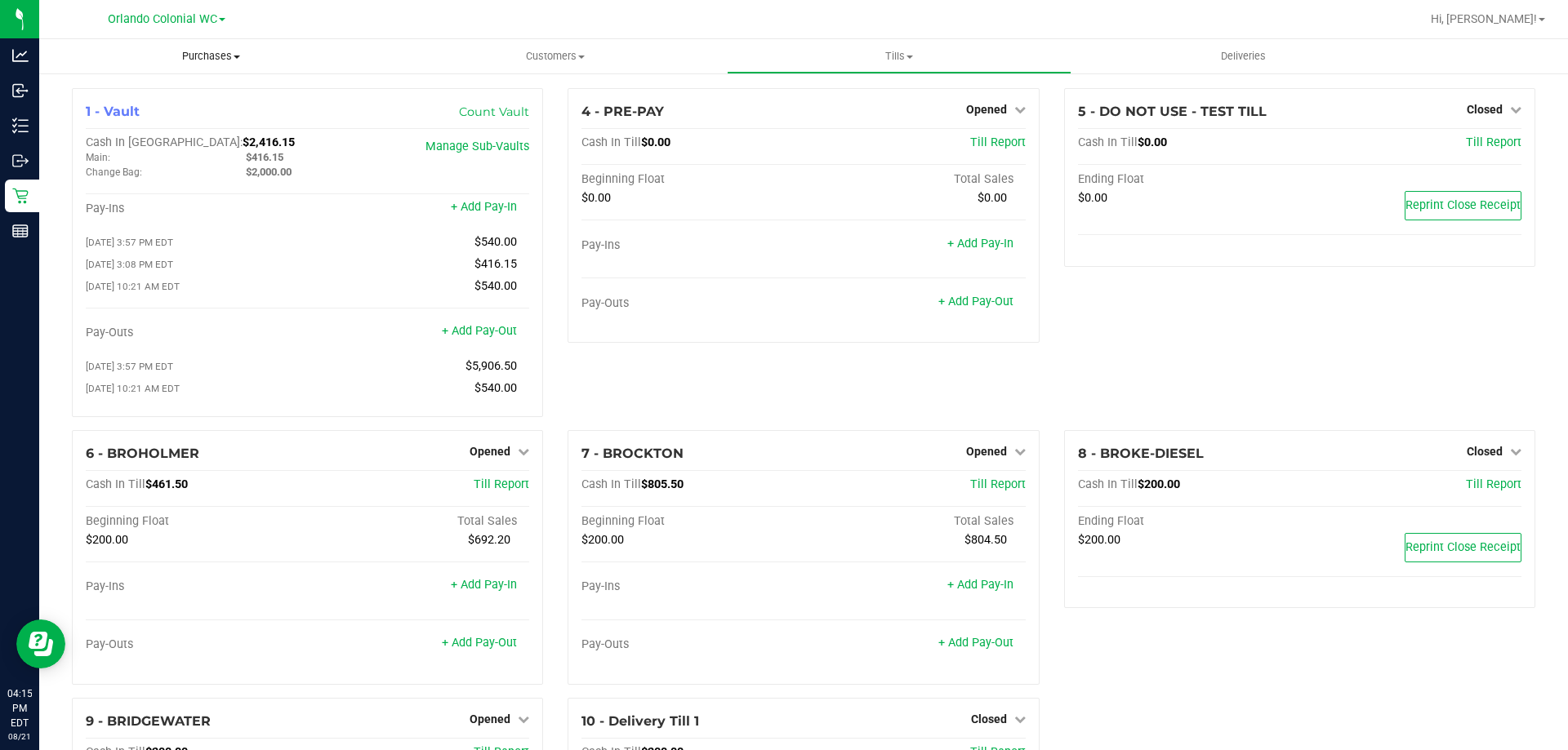
click at [198, 56] on span "Purchases" at bounding box center [210, 56] width 344 height 15
click at [117, 117] on span "Fulfillment" at bounding box center [90, 118] width 101 height 14
